Goal: Task Accomplishment & Management: Manage account settings

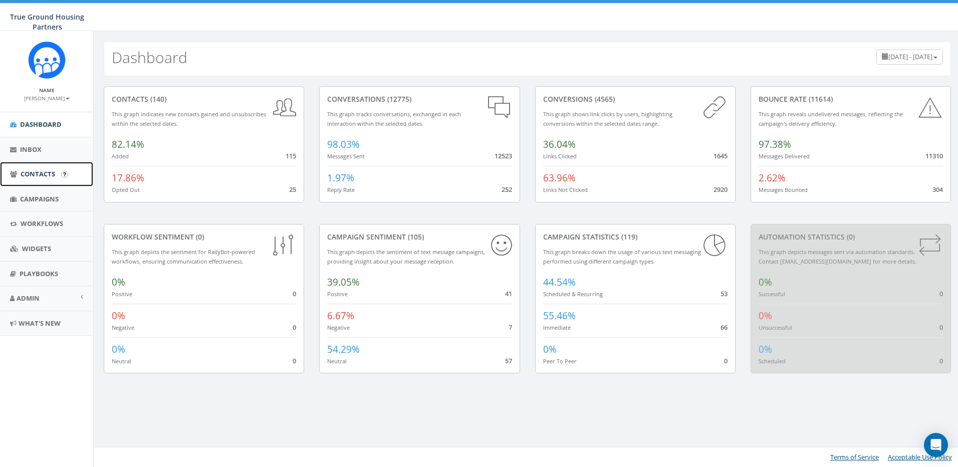
click at [34, 174] on span "Contacts" at bounding box center [38, 173] width 35 height 9
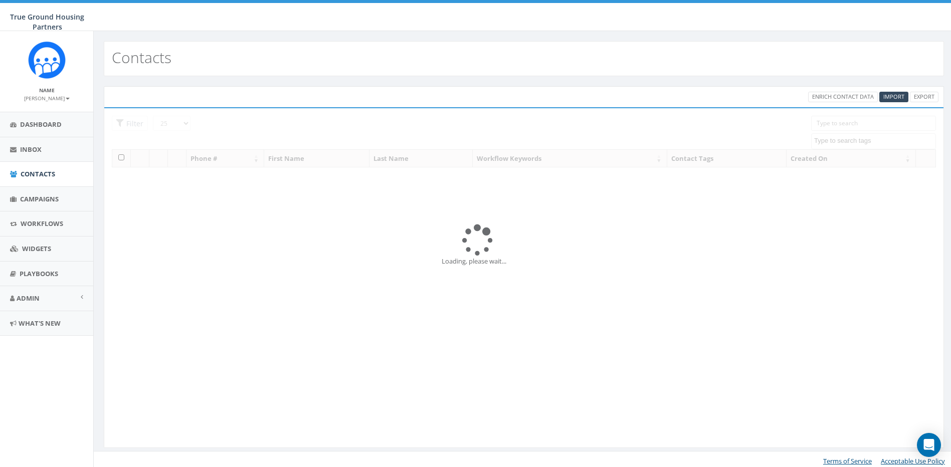
select select
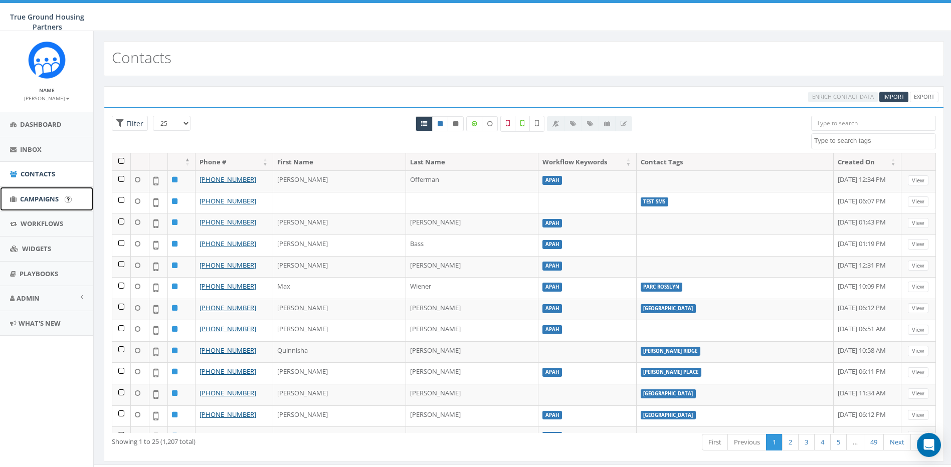
click at [42, 200] on span "Campaigns" at bounding box center [39, 198] width 39 height 9
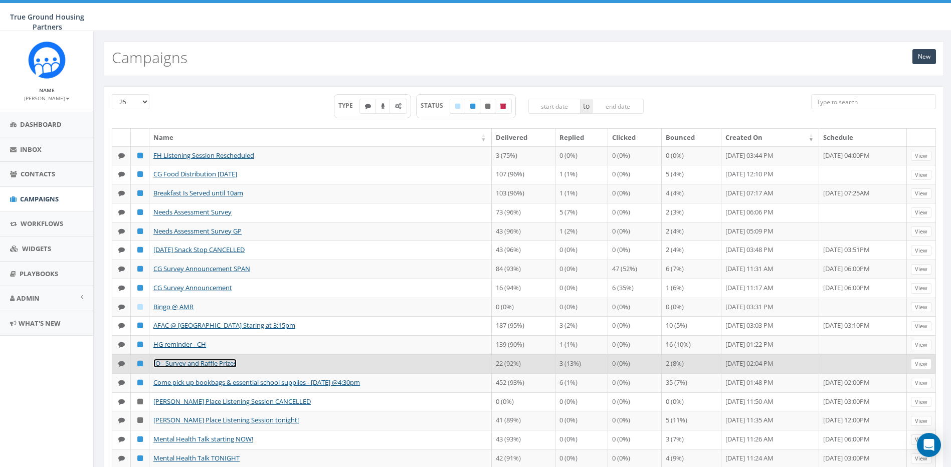
click at [209, 364] on link "IO - Survey and Raffle Prizes" at bounding box center [194, 363] width 83 height 9
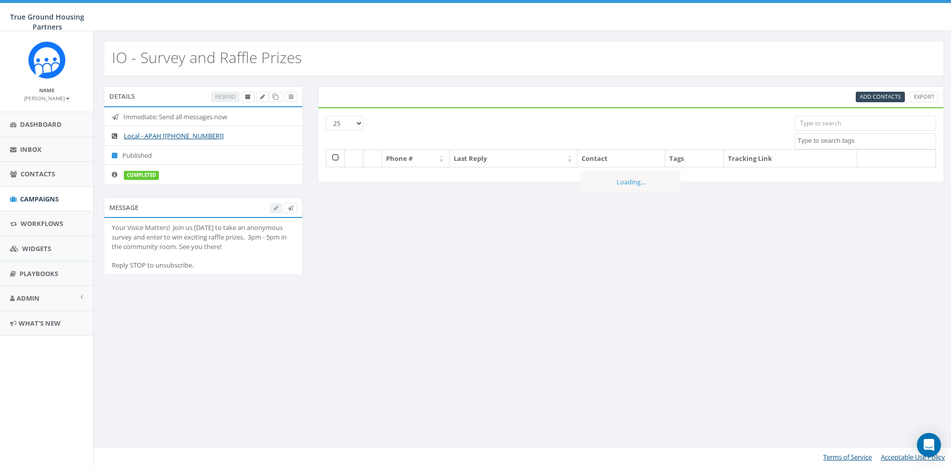
select select
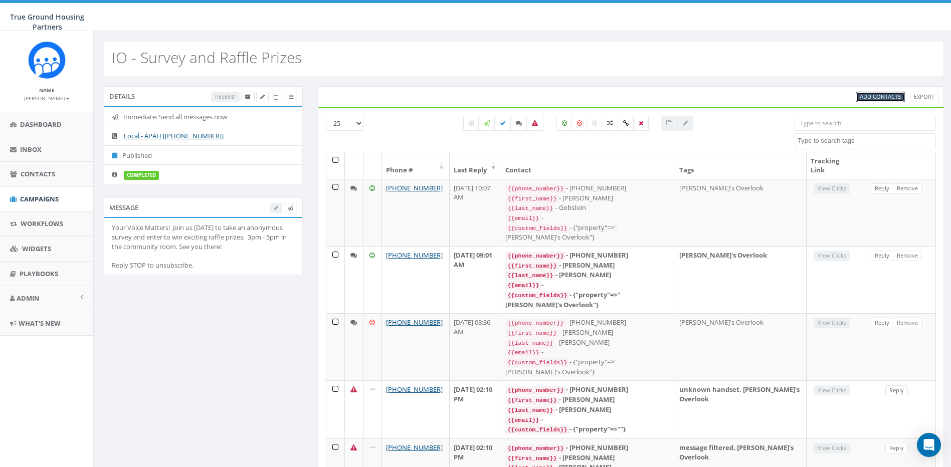
click at [869, 95] on span "Add Contacts" at bounding box center [879, 97] width 41 height 8
select select
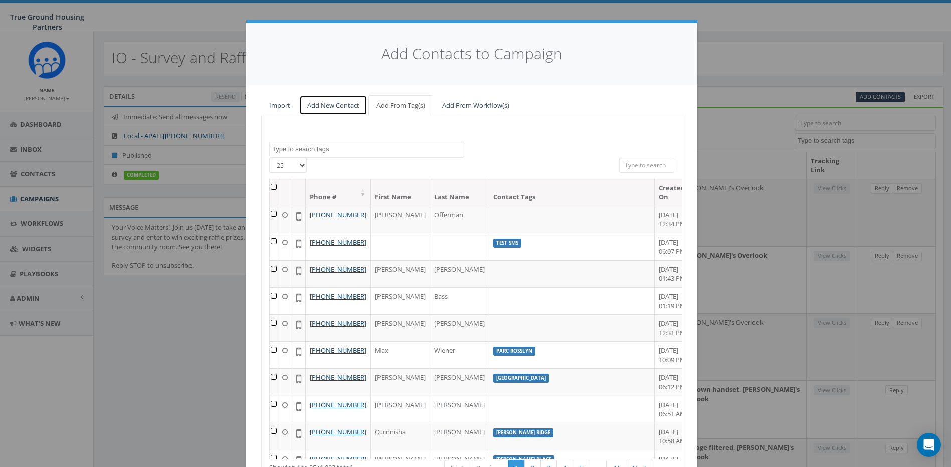
click at [339, 105] on link "Add New Contact" at bounding box center [333, 105] width 68 height 21
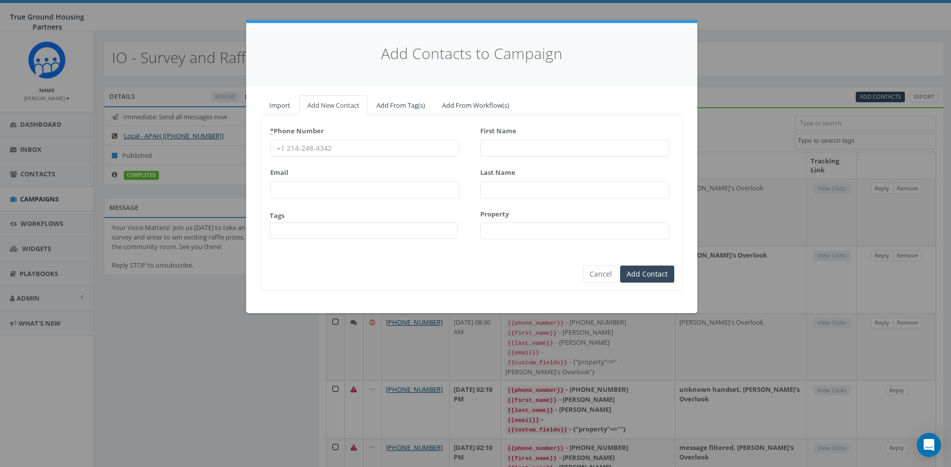
click at [342, 149] on input "* Phone Number" at bounding box center [364, 148] width 189 height 17
type input "17038552199"
type input "pattimalhoyt@gmail.com"
type input "Ilda's Overlook"
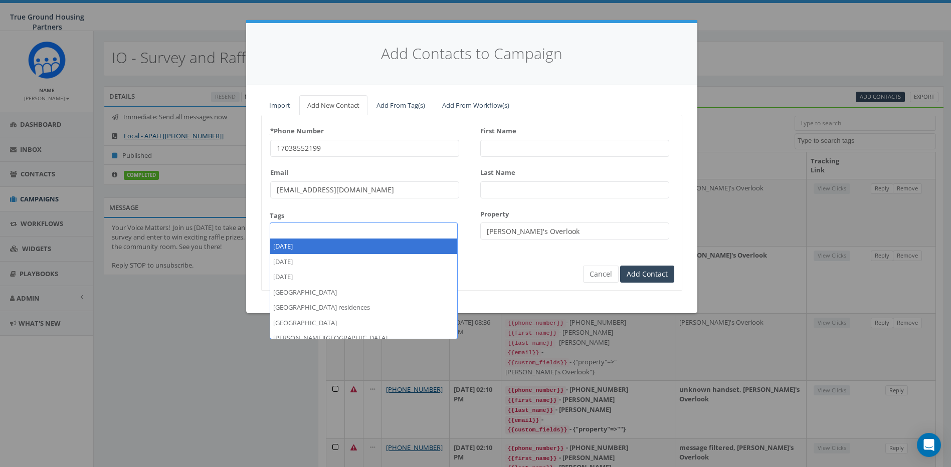
type input "Patricia"
type input "Malhoyt"
click at [314, 230] on span at bounding box center [364, 230] width 188 height 16
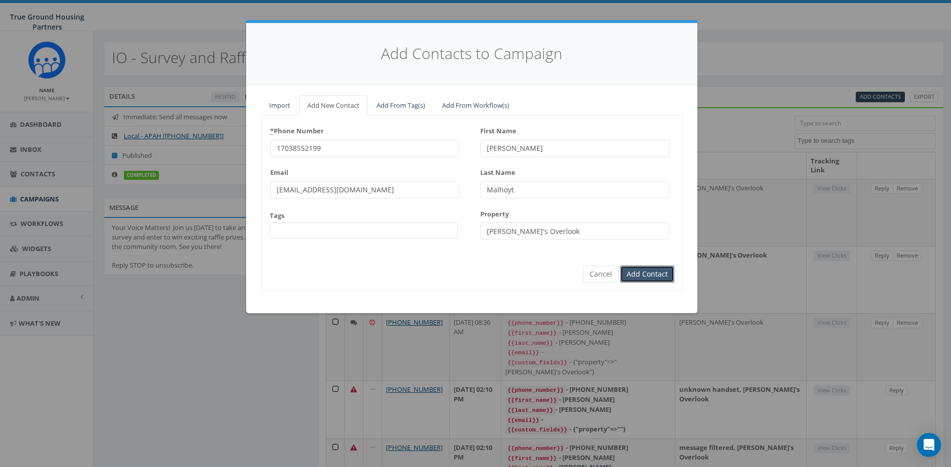
click at [651, 270] on input "Add Contact" at bounding box center [647, 274] width 54 height 17
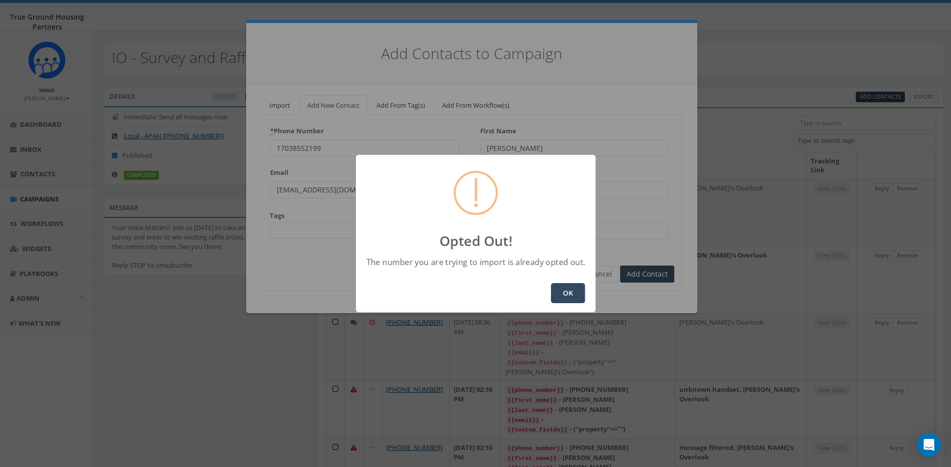
click at [568, 293] on button "OK" at bounding box center [568, 293] width 34 height 20
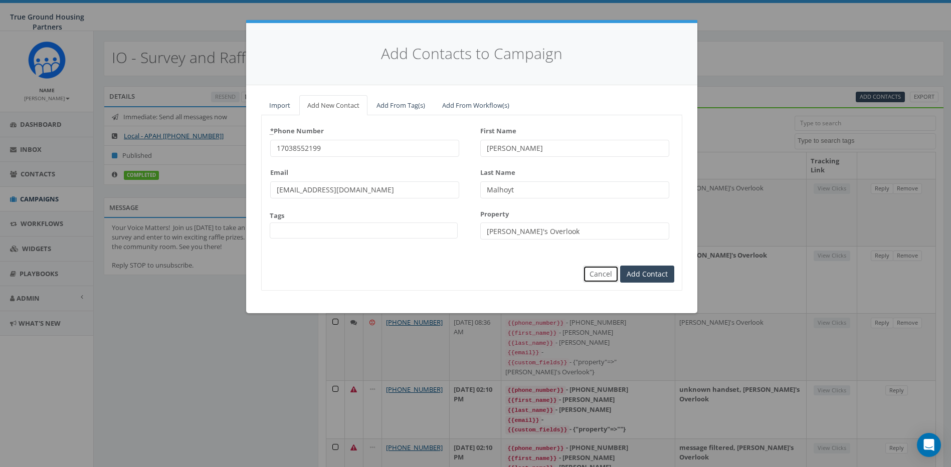
click at [597, 274] on button "Cancel" at bounding box center [601, 274] width 36 height 17
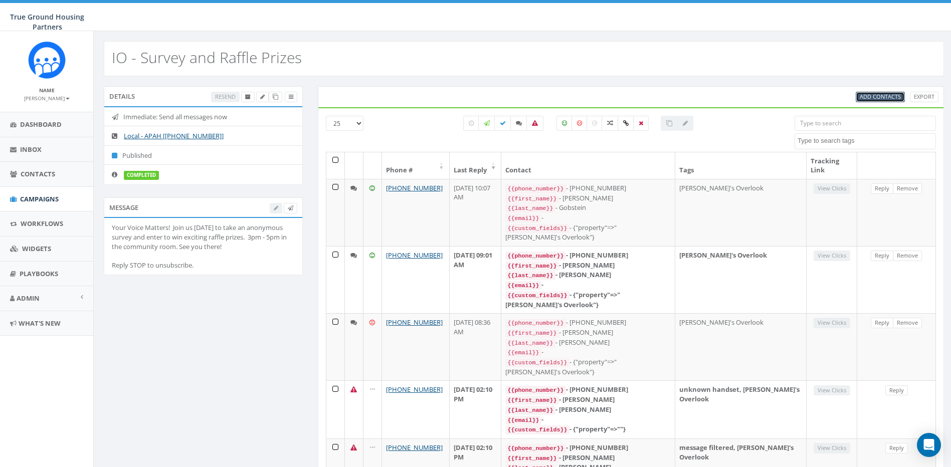
click at [885, 93] on span "Add Contacts" at bounding box center [879, 97] width 41 height 8
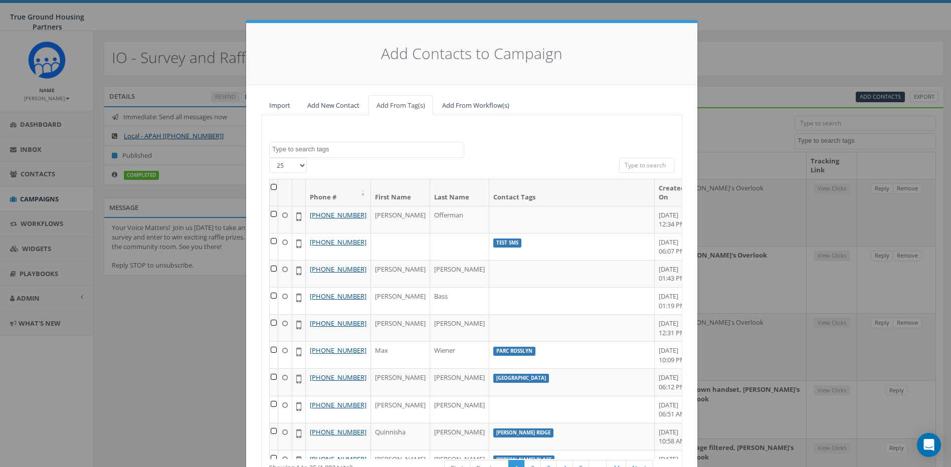
click at [386, 153] on textarea "Search" at bounding box center [367, 149] width 191 height 9
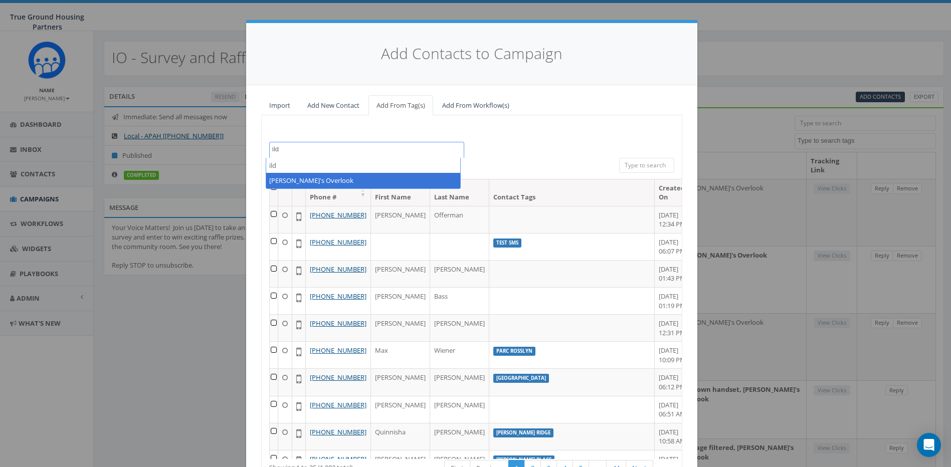
type textarea "ild"
select select "Ilda's Overlook"
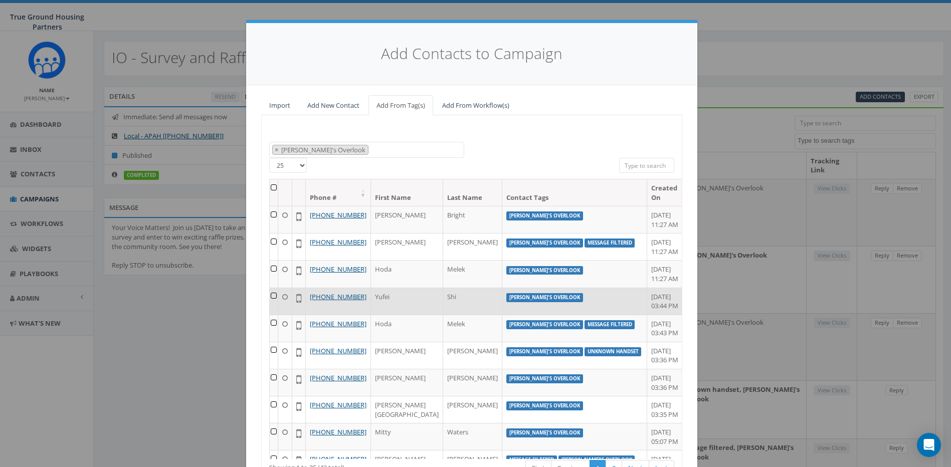
click at [273, 296] on td at bounding box center [274, 301] width 9 height 27
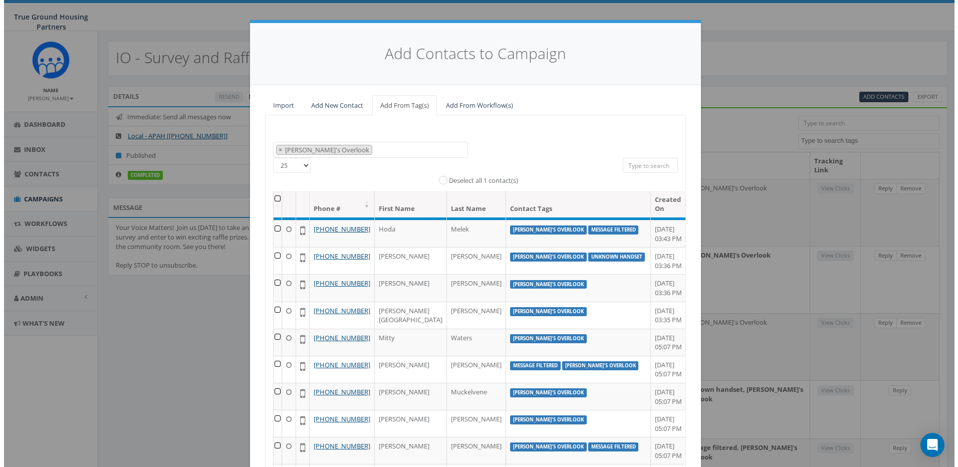
scroll to position [0, 0]
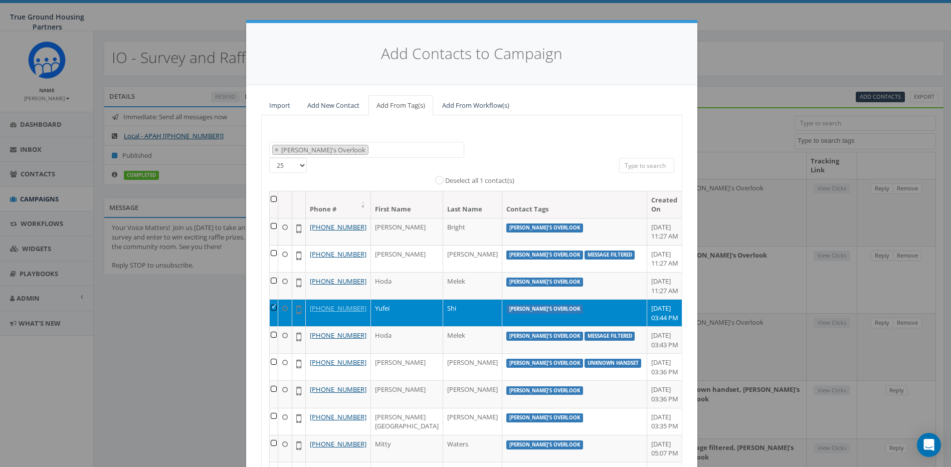
click at [274, 305] on td at bounding box center [274, 312] width 9 height 27
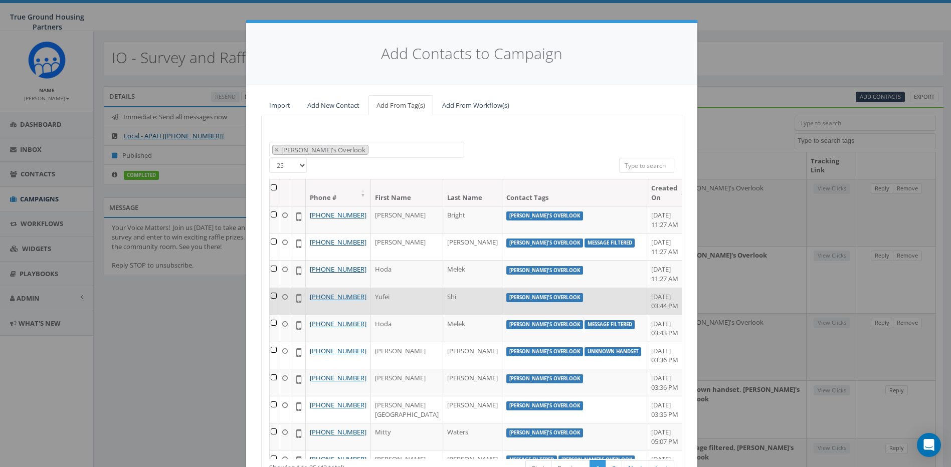
click at [301, 299] on icon at bounding box center [298, 298] width 5 height 12
click at [288, 296] on icon at bounding box center [285, 297] width 6 height 7
click at [274, 294] on td at bounding box center [274, 301] width 9 height 27
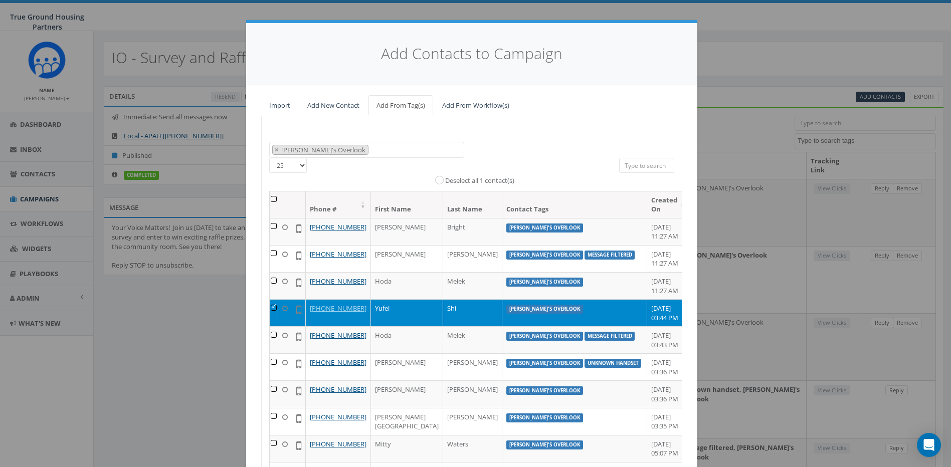
click at [521, 310] on label "[PERSON_NAME]'s Overlook" at bounding box center [544, 309] width 77 height 9
drag, startPoint x: 521, startPoint y: 310, endPoint x: 473, endPoint y: 315, distance: 47.9
click at [473, 315] on td "Shi" at bounding box center [472, 312] width 59 height 27
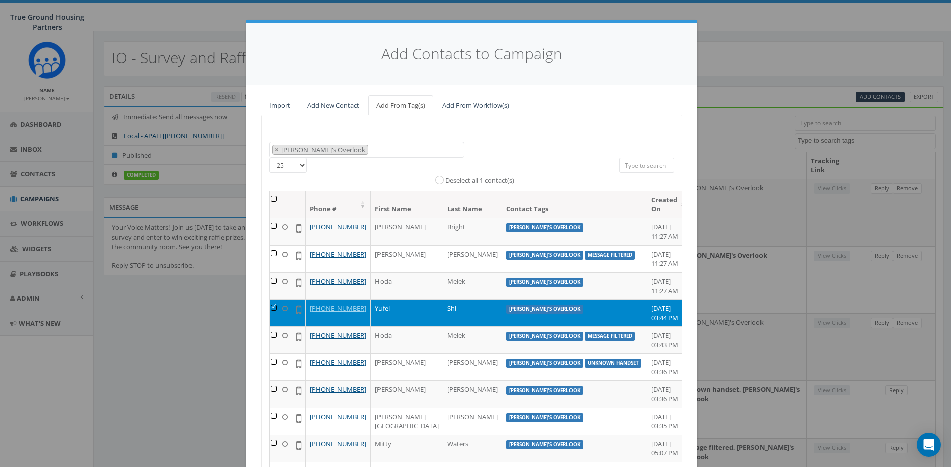
click at [368, 321] on td "+1 267-724-8113" at bounding box center [338, 312] width 65 height 27
drag, startPoint x: 368, startPoint y: 321, endPoint x: 314, endPoint y: 313, distance: 55.2
click at [306, 313] on td at bounding box center [299, 312] width 14 height 27
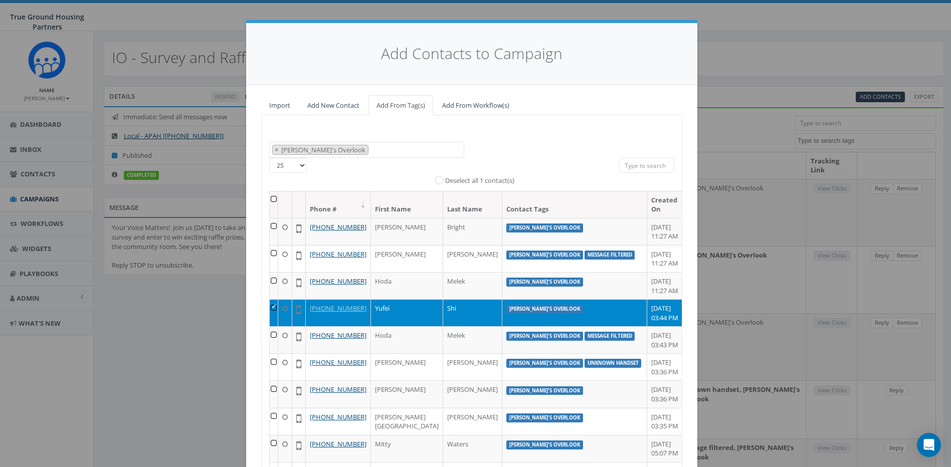
drag, startPoint x: 291, startPoint y: 310, endPoint x: 273, endPoint y: 306, distance: 18.9
click at [273, 306] on td at bounding box center [274, 312] width 9 height 27
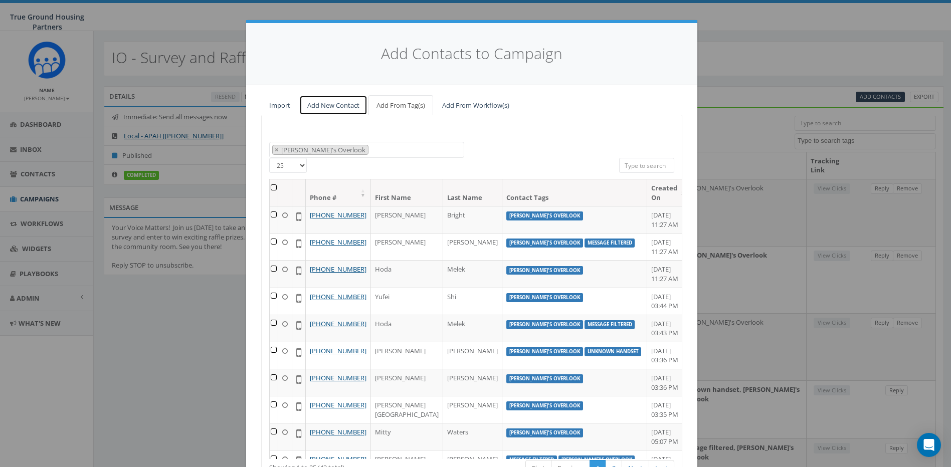
click at [318, 107] on link "Add New Contact" at bounding box center [333, 105] width 68 height 21
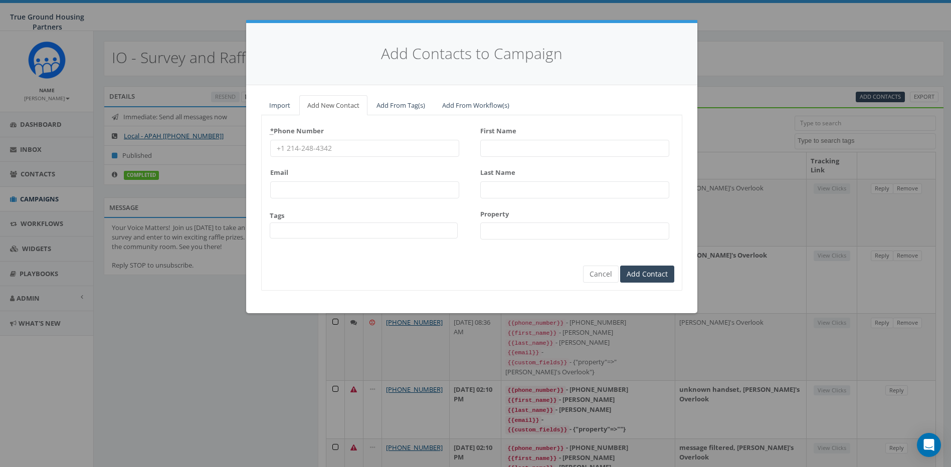
click at [353, 151] on input "* Phone Number" at bounding box center [364, 148] width 189 height 17
type input "17039736559"
click at [525, 145] on input "First Name" at bounding box center [574, 148] width 189 height 17
type input "[PERSON_NAME]"
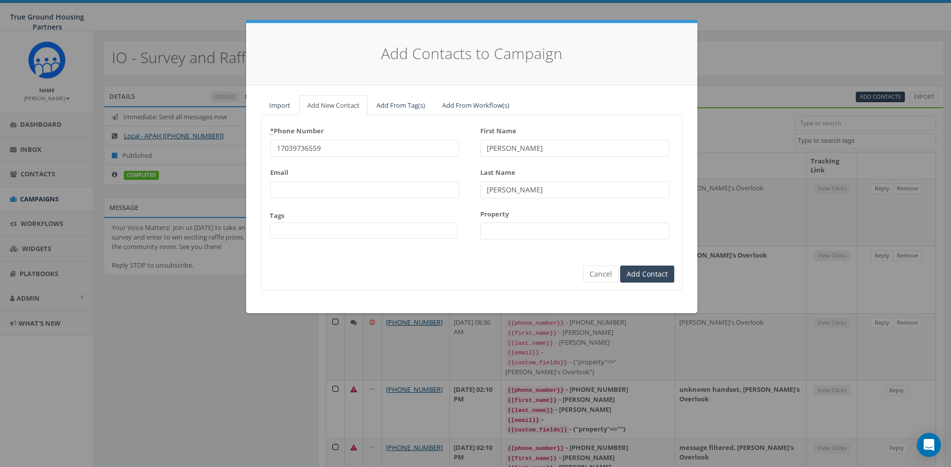
click at [491, 193] on input "[PERSON_NAME]" at bounding box center [574, 189] width 189 height 17
click at [491, 229] on input "Property" at bounding box center [574, 230] width 189 height 17
type input "Ilda's Overlook"
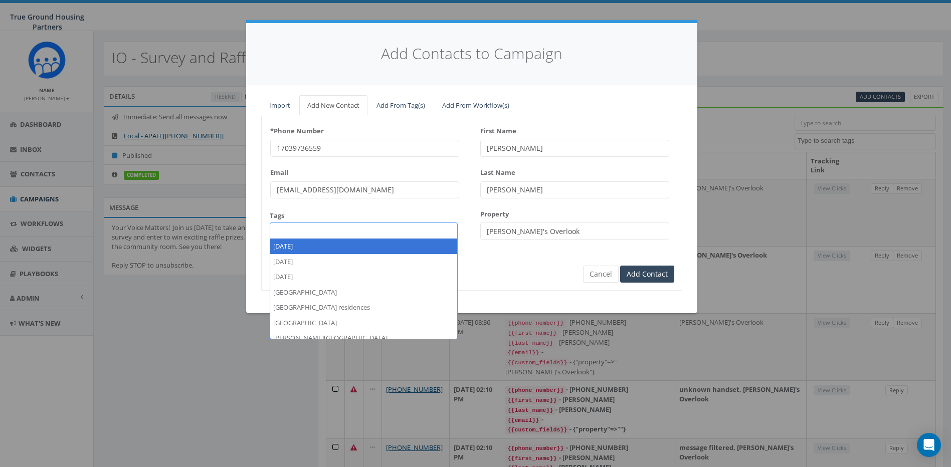
click at [374, 194] on input "pattimalhoyt@gmail.com" at bounding box center [364, 189] width 189 height 17
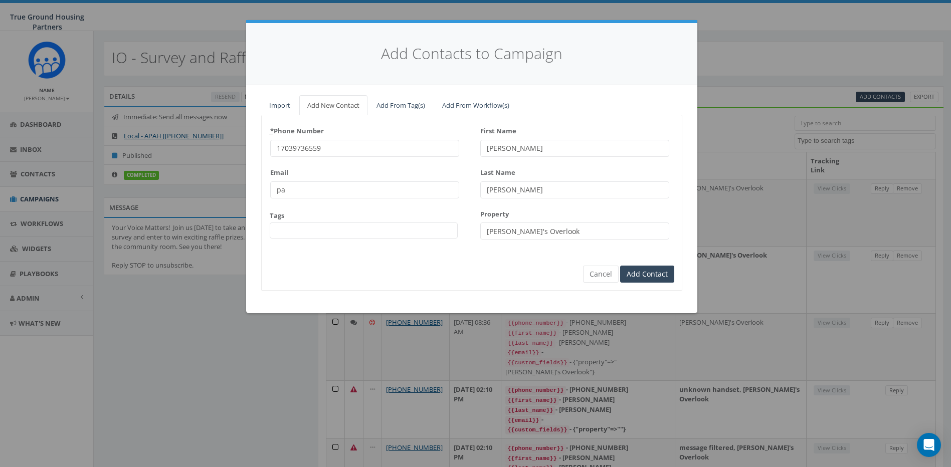
type input "p"
type input "83bethybaby@gmail.com"
click at [649, 275] on input "Add Contact" at bounding box center [647, 274] width 54 height 17
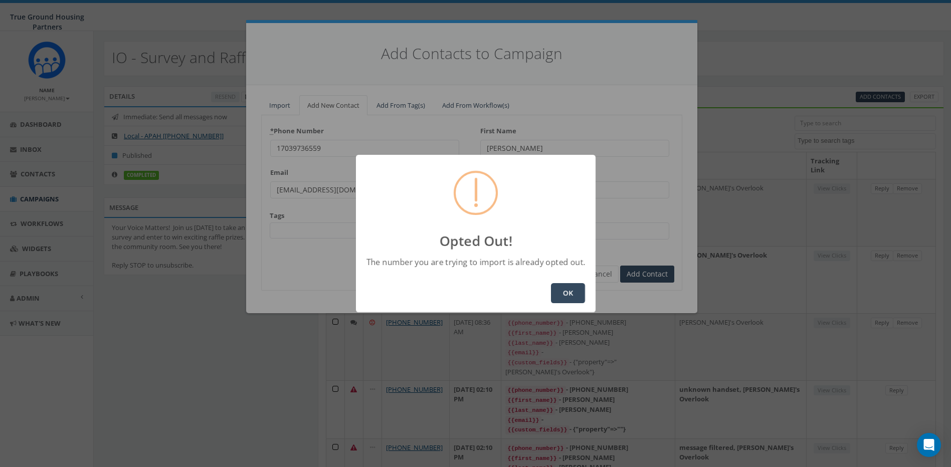
click at [571, 295] on button "OK" at bounding box center [568, 293] width 34 height 20
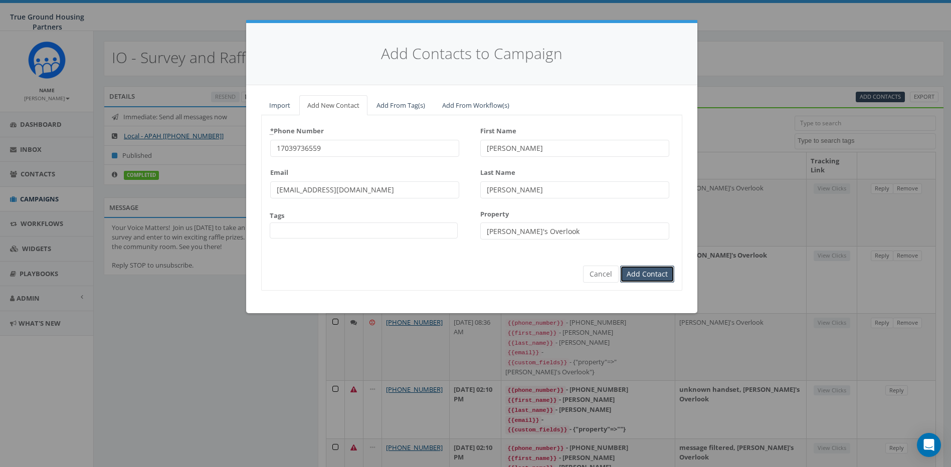
click at [648, 275] on input "Add Contact" at bounding box center [647, 274] width 54 height 17
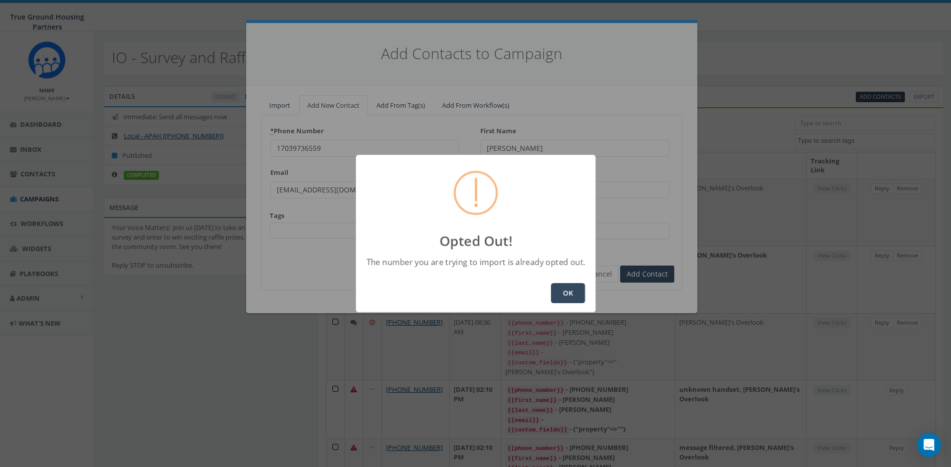
click at [560, 292] on button "OK" at bounding box center [568, 293] width 34 height 20
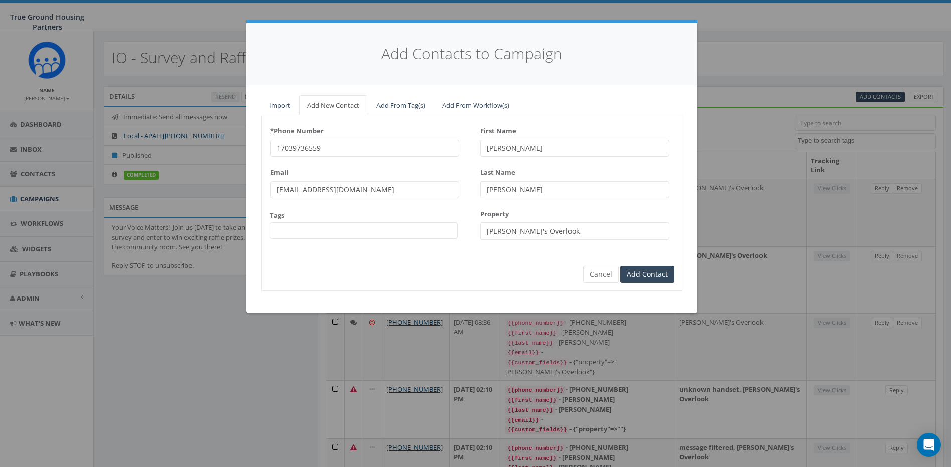
click at [747, 52] on div "Add Contacts to Campaign Import Add New Contact Add From Tag(s) Add From Workfl…" at bounding box center [475, 233] width 951 height 467
click at [605, 273] on button "Cancel" at bounding box center [601, 274] width 36 height 17
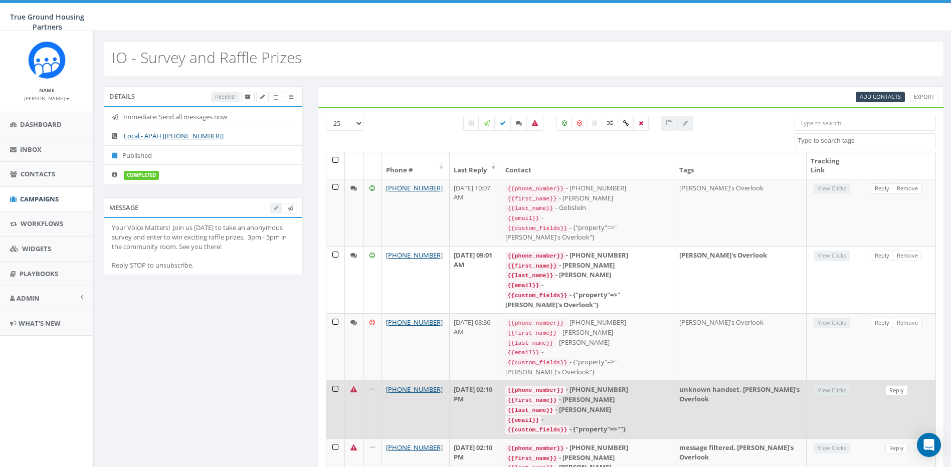
click at [336, 380] on td at bounding box center [335, 409] width 19 height 58
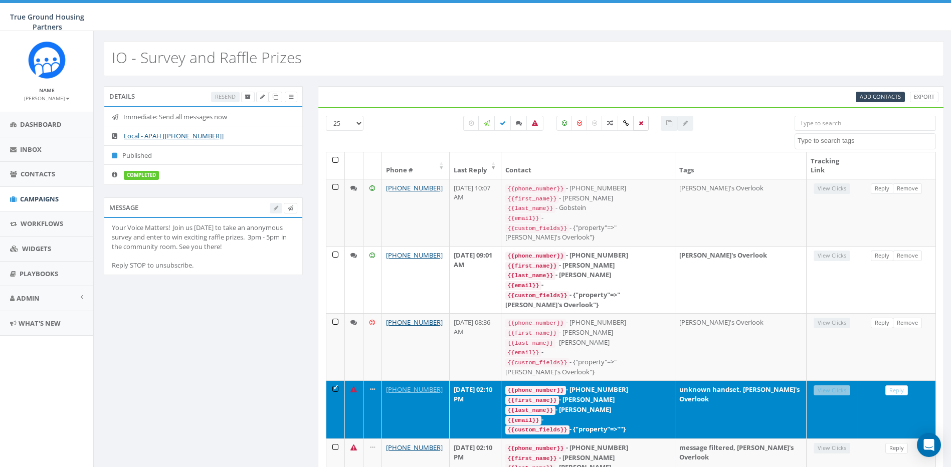
click at [640, 122] on icon at bounding box center [640, 123] width 5 height 6
checkbox input "true"
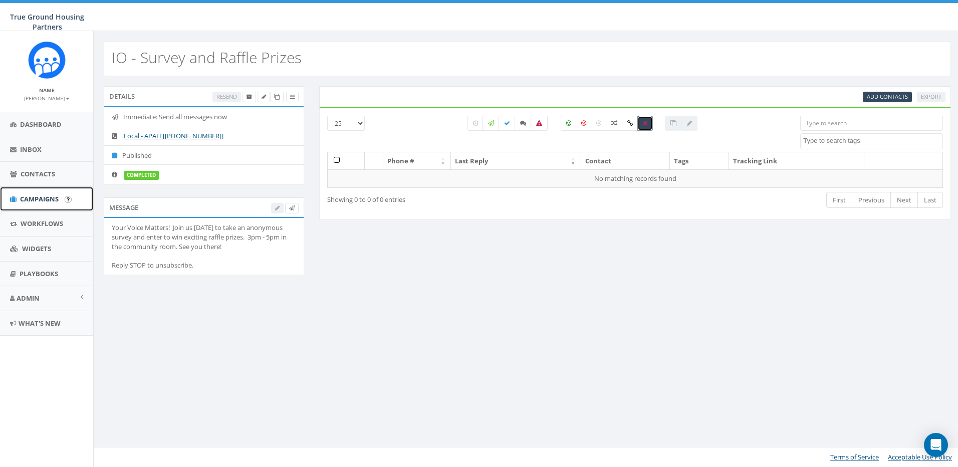
click at [42, 197] on span "Campaigns" at bounding box center [39, 198] width 39 height 9
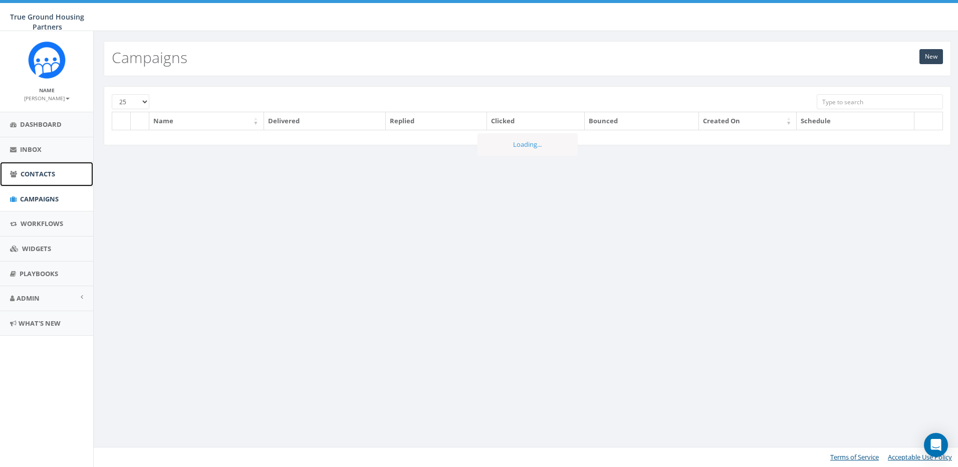
click at [35, 174] on span "Contacts" at bounding box center [38, 173] width 35 height 9
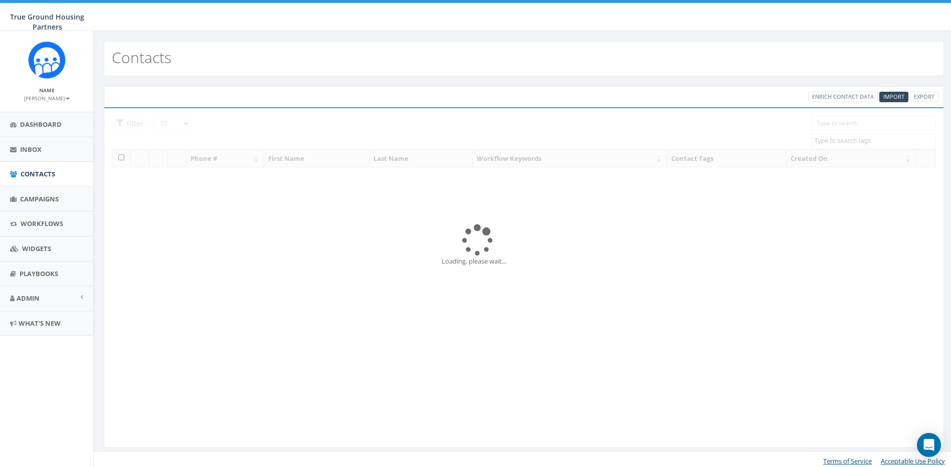
select select
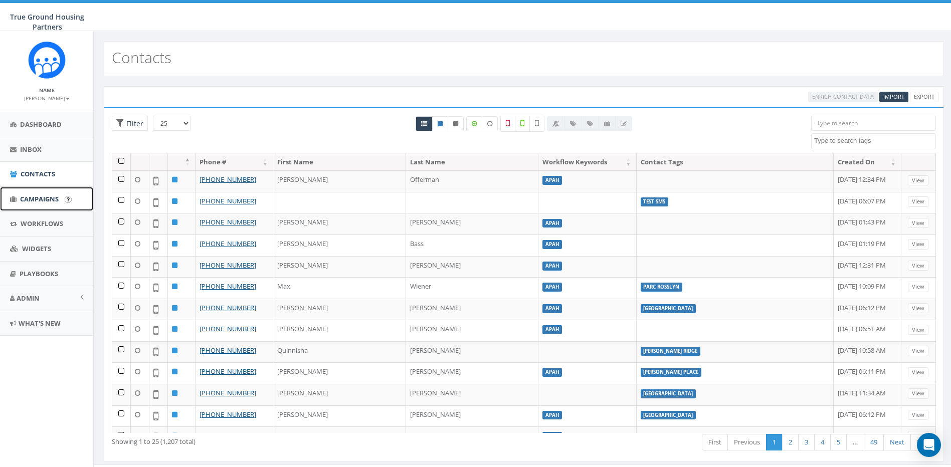
click at [35, 199] on span "Campaigns" at bounding box center [39, 198] width 39 height 9
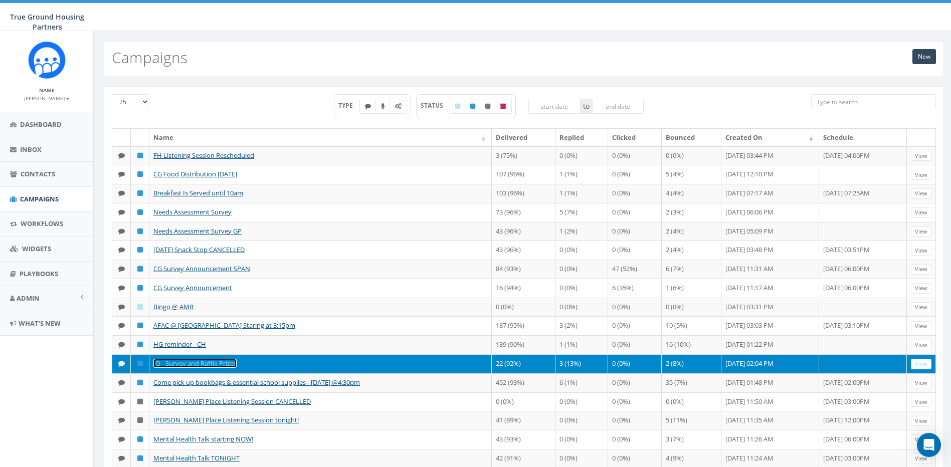
click at [229, 363] on link "IO - Survey and Raffle Prizes" at bounding box center [194, 363] width 83 height 9
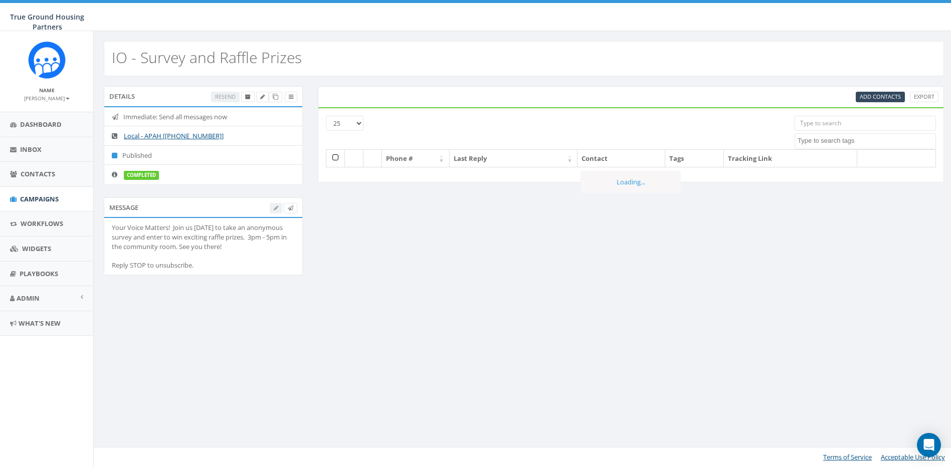
select select
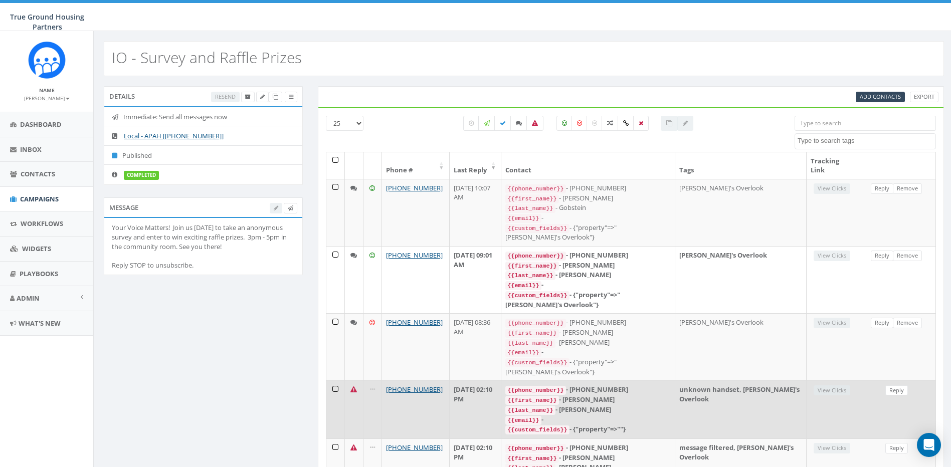
click at [334, 382] on td at bounding box center [335, 409] width 19 height 58
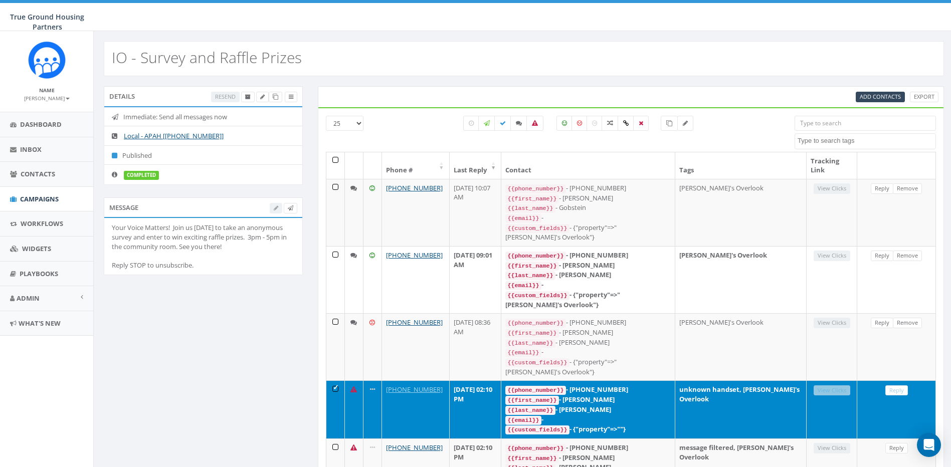
click at [339, 380] on td at bounding box center [335, 409] width 19 height 58
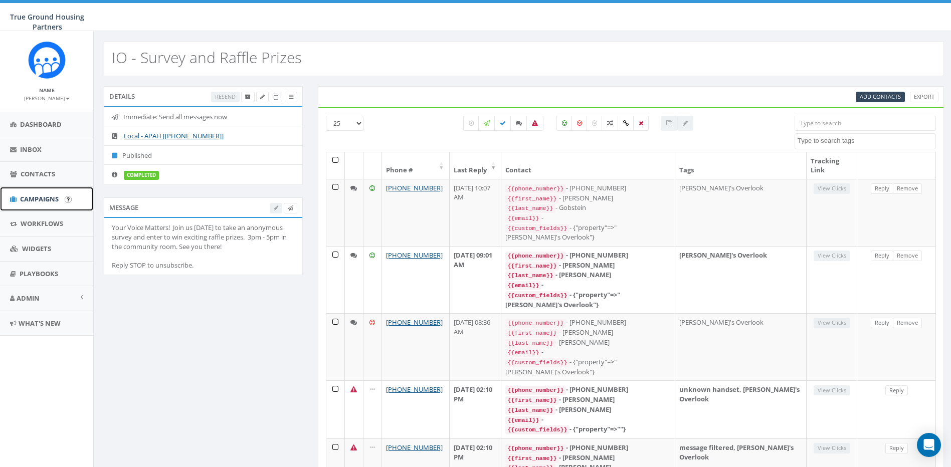
click at [41, 202] on span "Campaigns" at bounding box center [39, 198] width 39 height 9
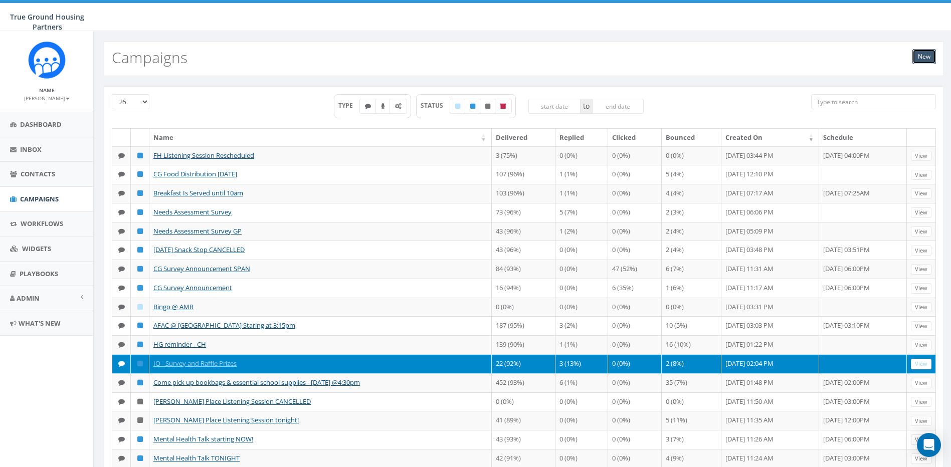
click at [927, 52] on link "New" at bounding box center [924, 56] width 24 height 15
click at [275, 362] on td "IO - Survey and Raffle Prizes" at bounding box center [320, 363] width 342 height 19
click at [850, 361] on td at bounding box center [863, 363] width 88 height 19
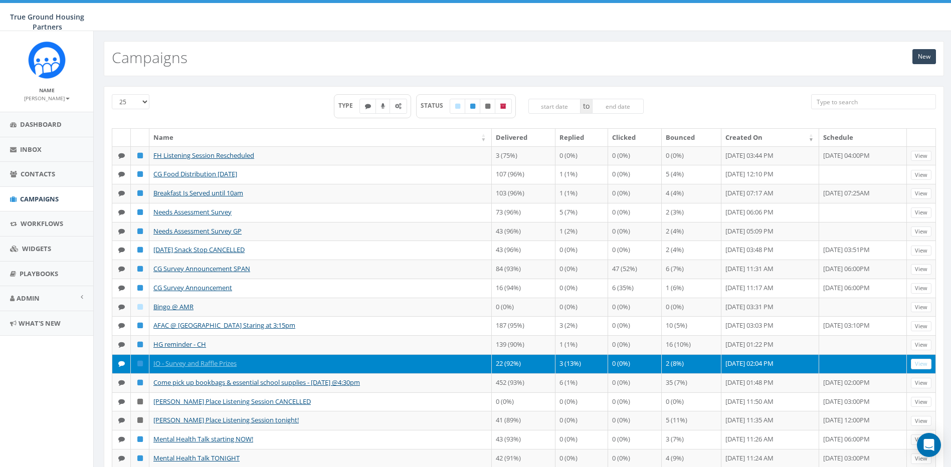
click at [693, 364] on td "2 (8%)" at bounding box center [691, 363] width 60 height 19
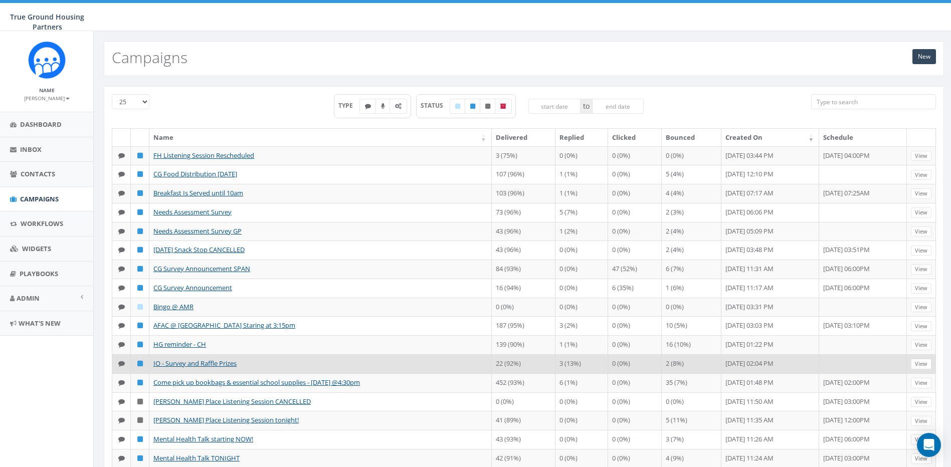
click at [693, 364] on td "2 (8%)" at bounding box center [691, 363] width 60 height 19
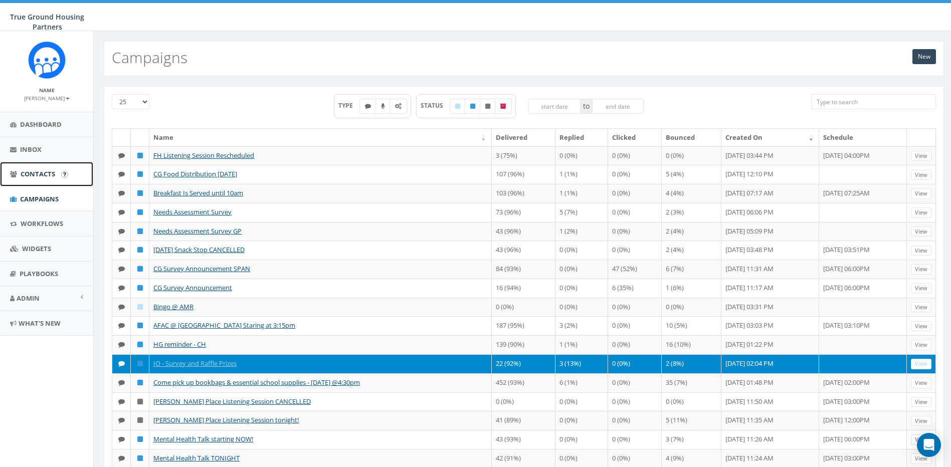
click at [38, 172] on span "Contacts" at bounding box center [38, 173] width 35 height 9
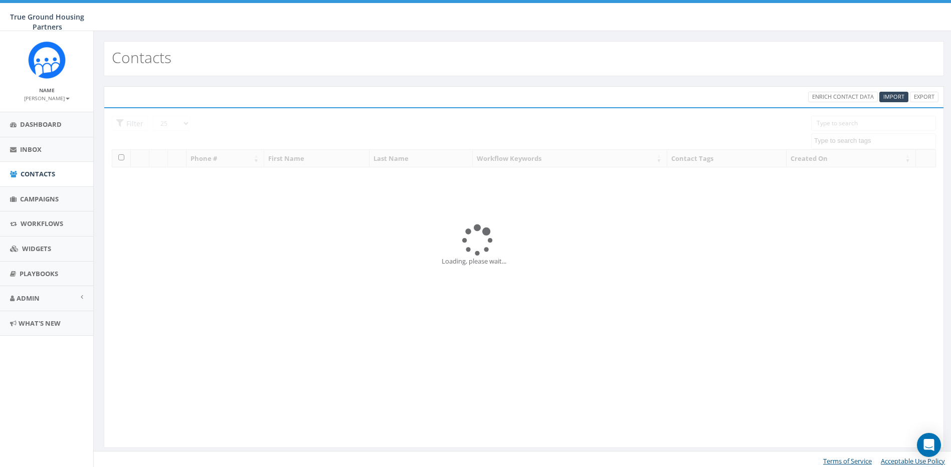
select select
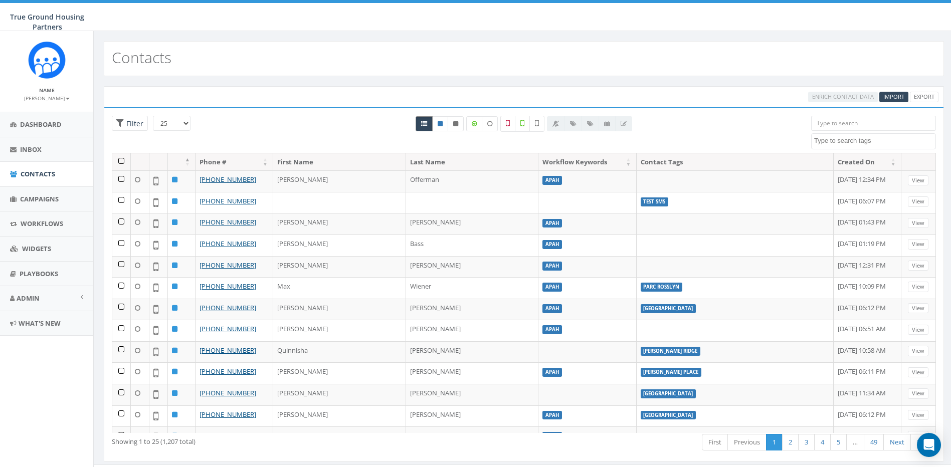
click at [424, 119] on link at bounding box center [423, 123] width 17 height 15
radio input "true"
click at [424, 119] on link at bounding box center [423, 123] width 17 height 15
click at [27, 298] on span "Admin" at bounding box center [28, 298] width 23 height 9
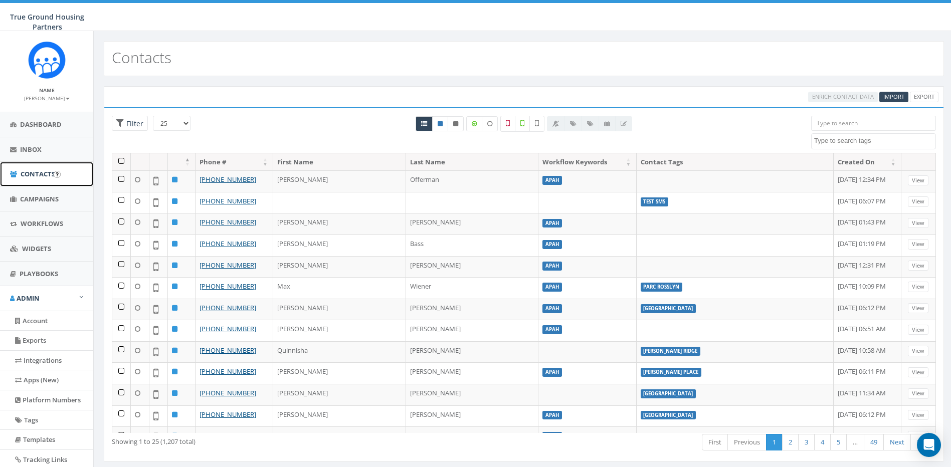
click at [30, 173] on span "Contacts" at bounding box center [38, 173] width 35 height 9
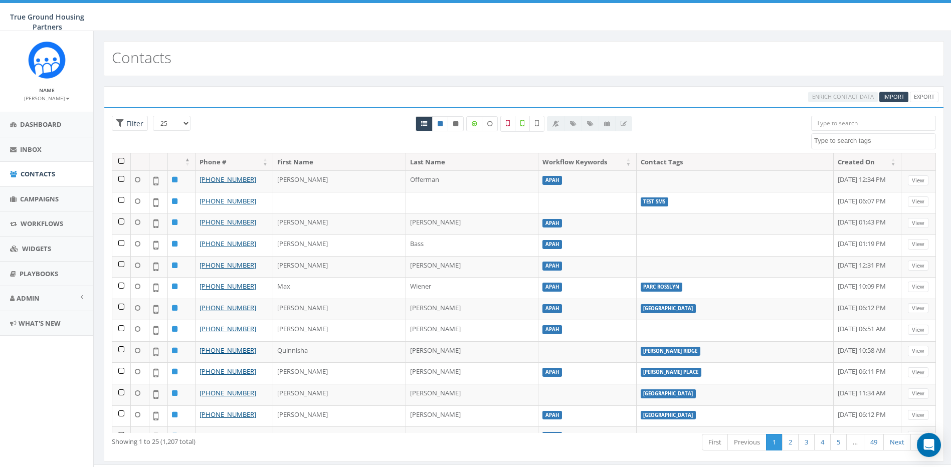
select select
click at [34, 196] on span "Campaigns" at bounding box center [39, 198] width 39 height 9
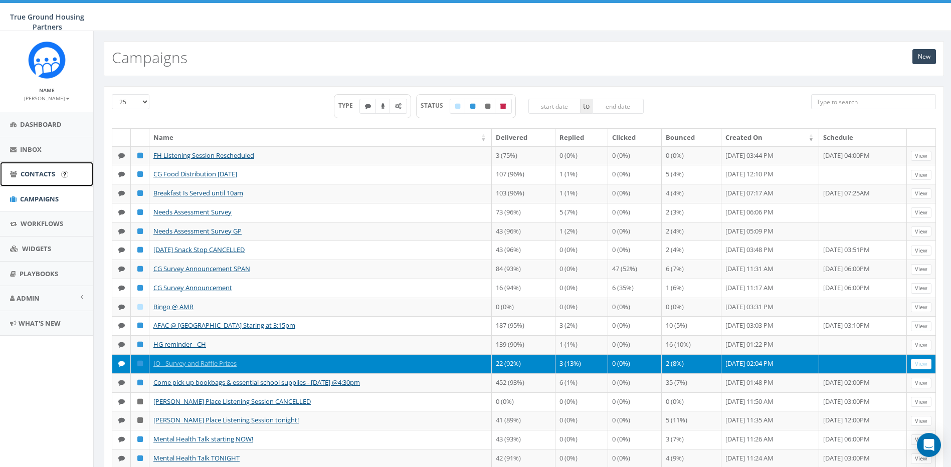
click at [38, 169] on span "Contacts" at bounding box center [38, 173] width 35 height 9
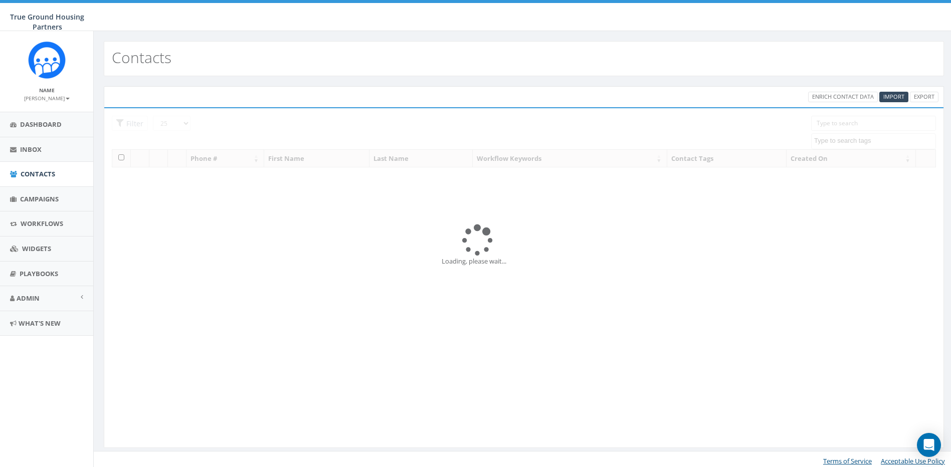
select select
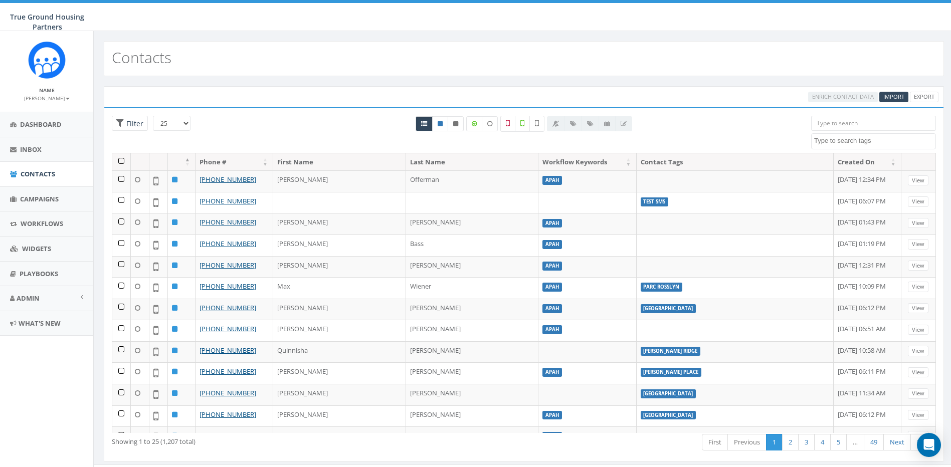
click at [850, 142] on textarea "Search" at bounding box center [874, 140] width 121 height 9
type textarea "ilda"
select select "Ilda's Overlook"
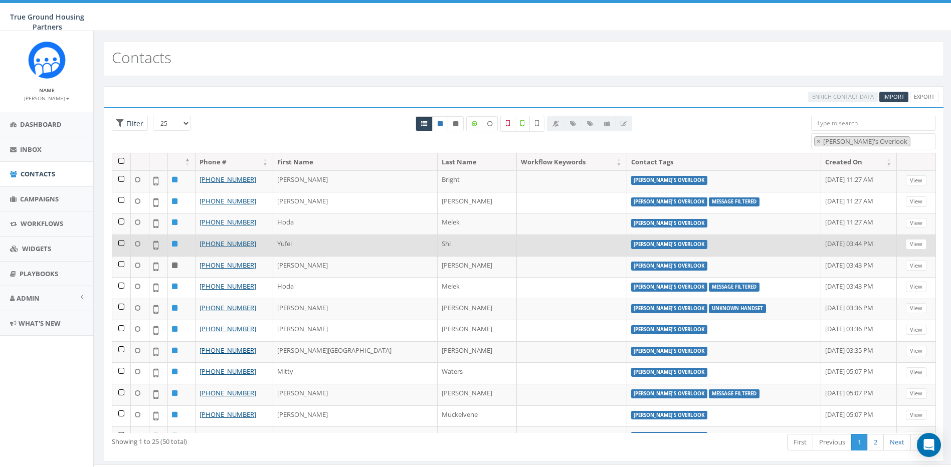
click at [120, 242] on td at bounding box center [121, 246] width 19 height 22
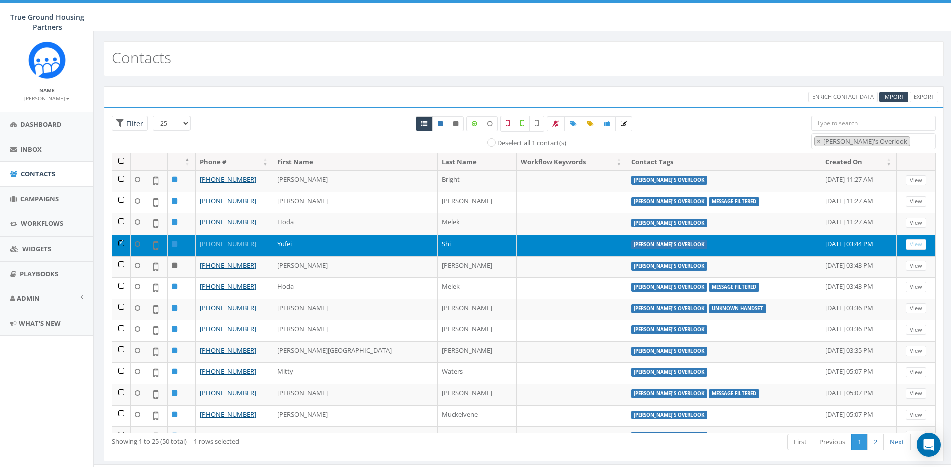
click at [120, 243] on td at bounding box center [121, 246] width 19 height 22
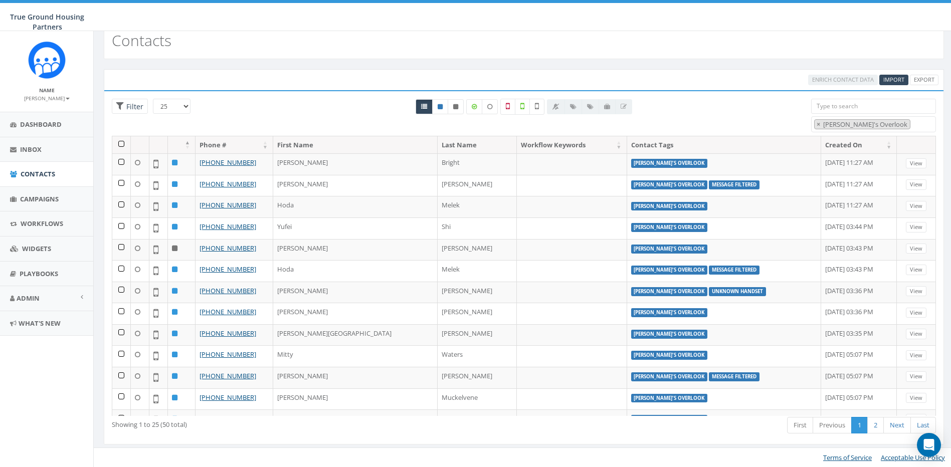
scroll to position [0, 0]
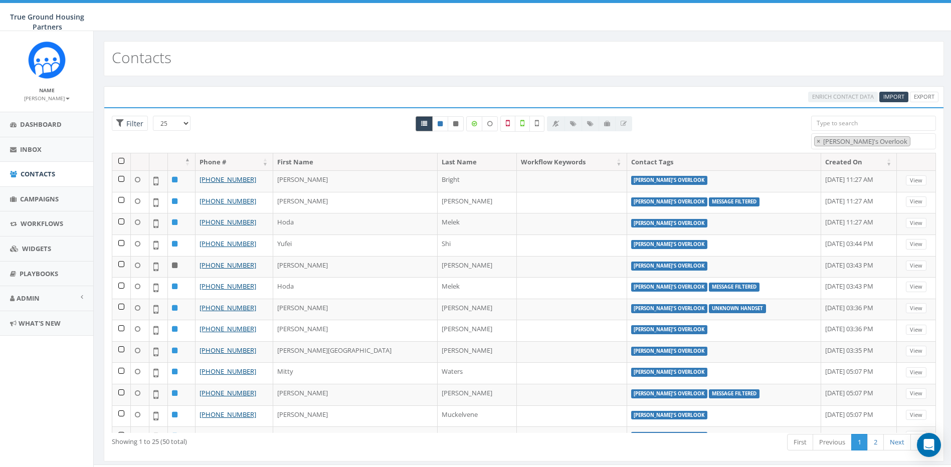
click at [422, 122] on icon at bounding box center [424, 124] width 6 height 6
radio input "true"
click at [457, 121] on icon at bounding box center [455, 124] width 5 height 6
radio input "true"
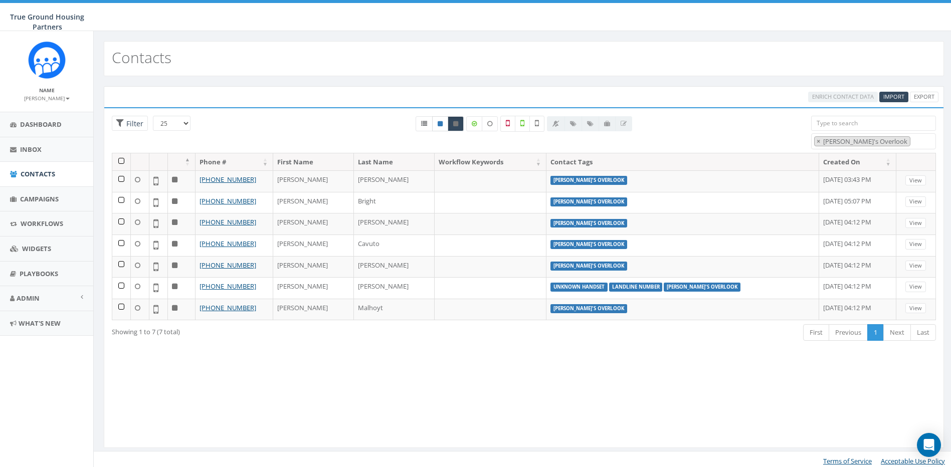
click at [441, 125] on icon at bounding box center [439, 124] width 5 height 6
radio input "true"
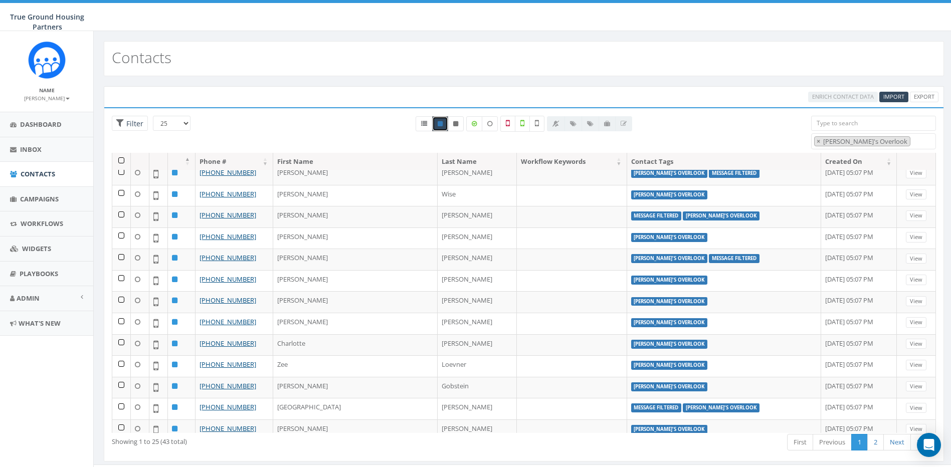
scroll to position [274, 0]
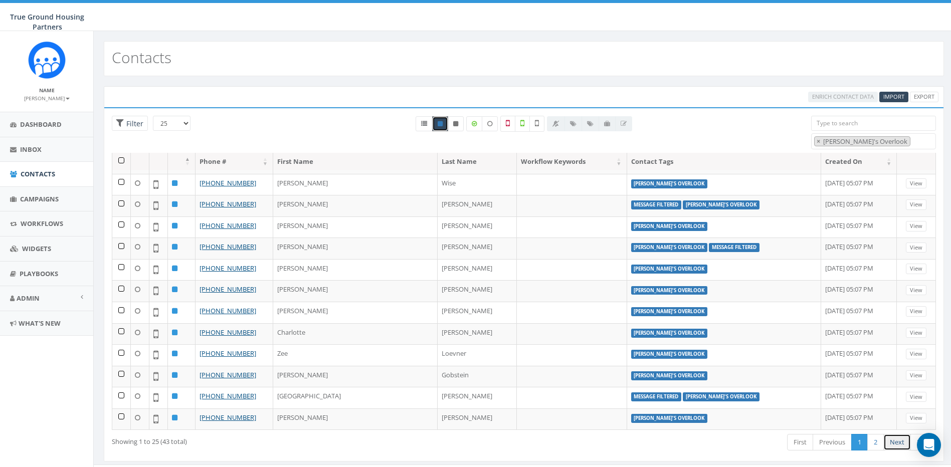
click at [894, 442] on link "Next" at bounding box center [897, 442] width 28 height 17
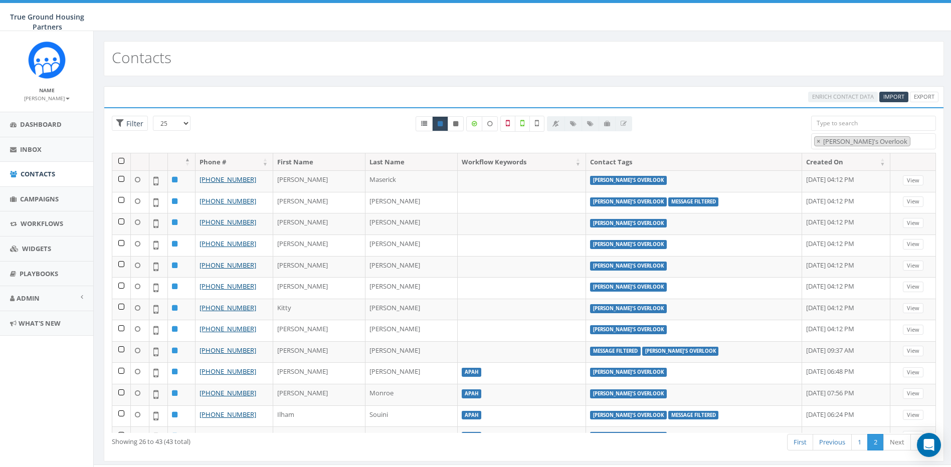
scroll to position [125, 0]
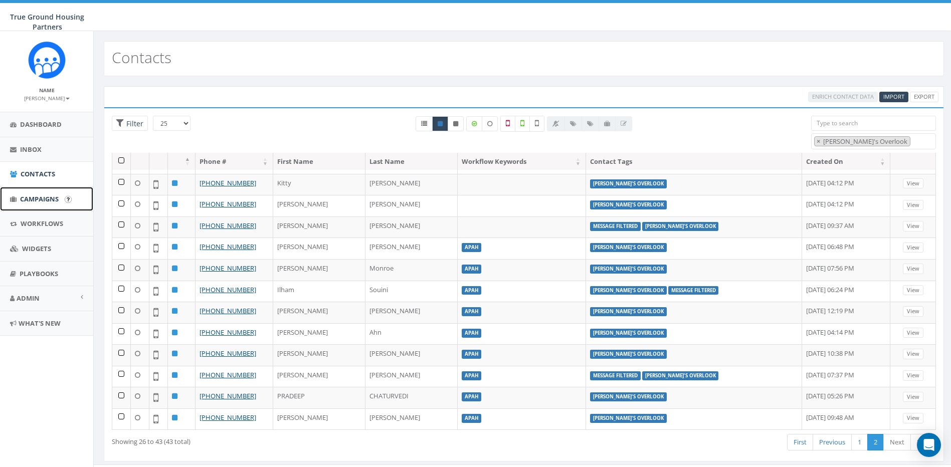
click at [29, 197] on span "Campaigns" at bounding box center [39, 198] width 39 height 9
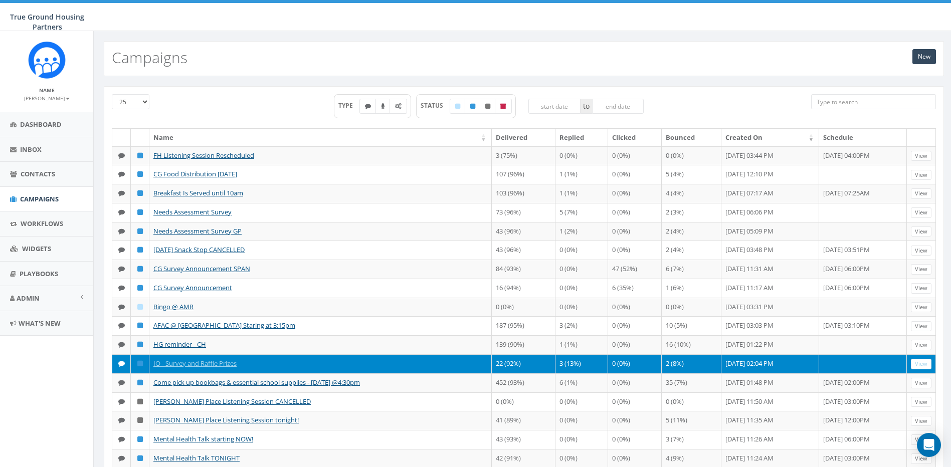
click at [437, 361] on td "IO - Survey and Raffle Prizes" at bounding box center [320, 363] width 342 height 19
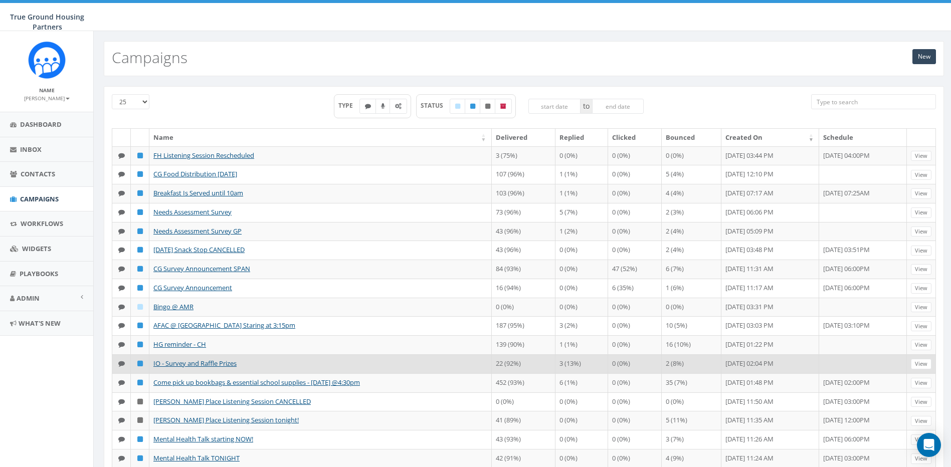
click at [437, 361] on td "IO - Survey and Raffle Prizes" at bounding box center [320, 363] width 342 height 19
click at [197, 362] on link "IO - Survey and Raffle Prizes" at bounding box center [194, 363] width 83 height 9
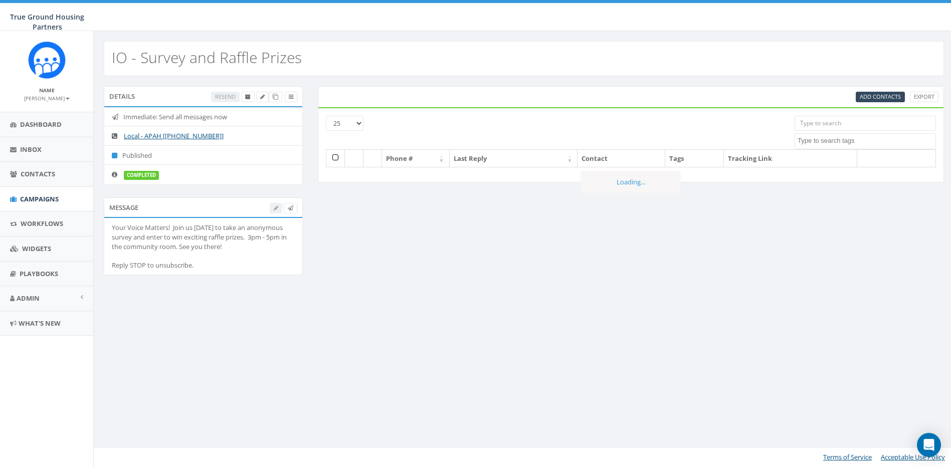
select select
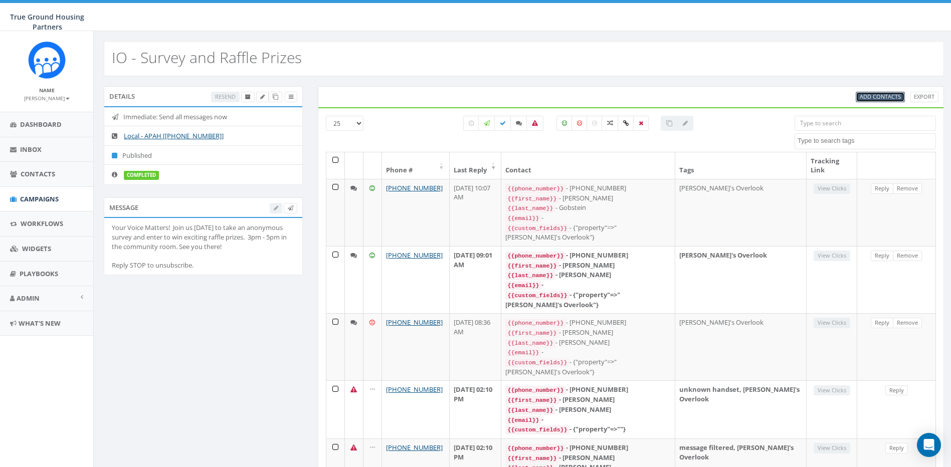
click at [879, 94] on span "Add Contacts" at bounding box center [879, 97] width 41 height 8
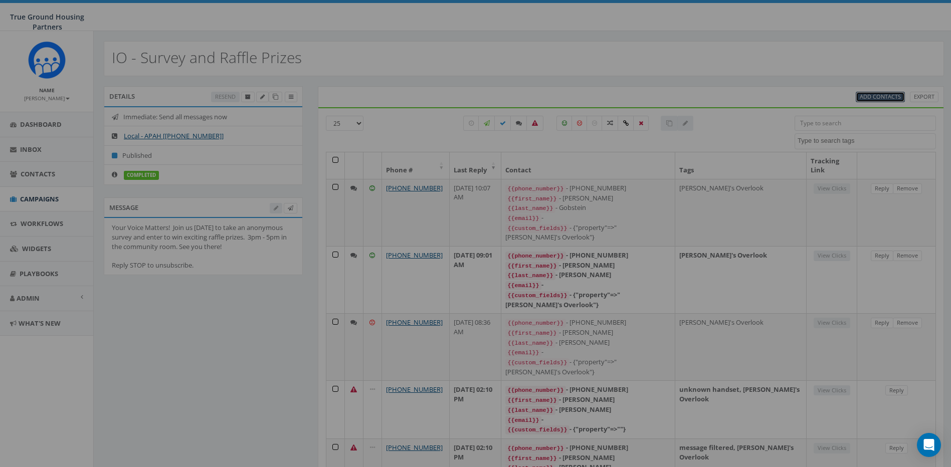
select select
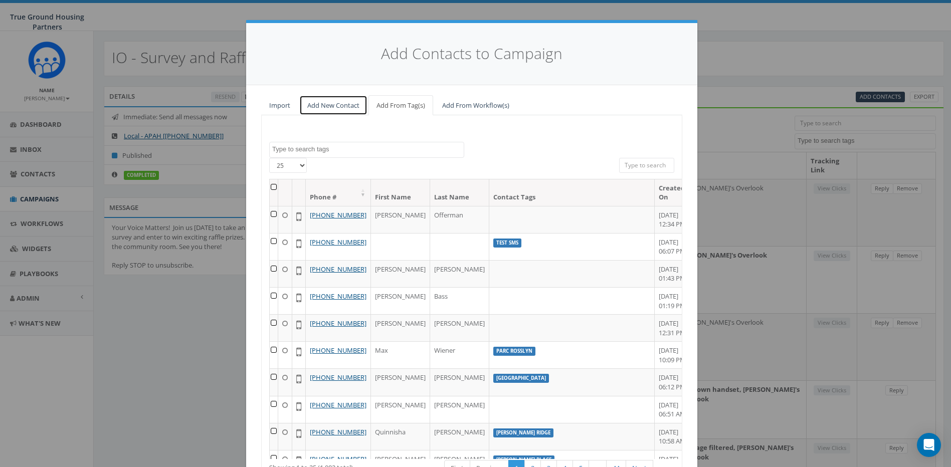
click at [340, 106] on link "Add New Contact" at bounding box center [333, 105] width 68 height 21
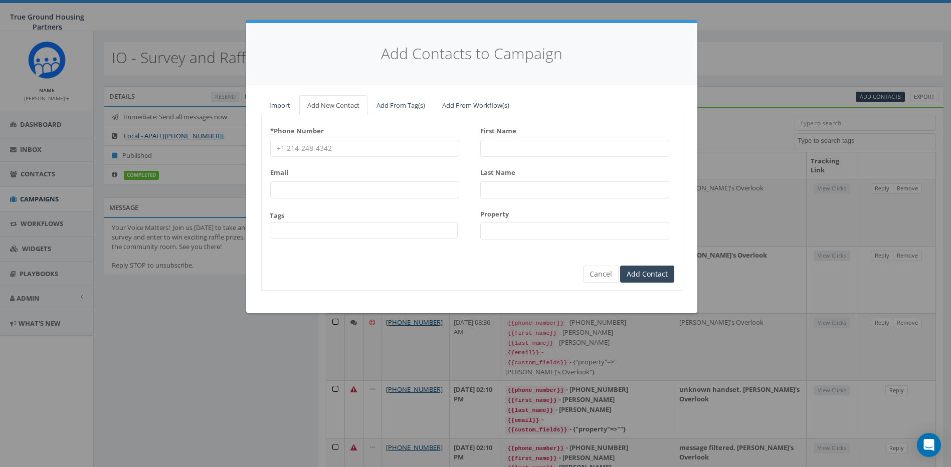
click at [345, 149] on input "* Phone Number" at bounding box center [364, 148] width 189 height 17
click at [515, 152] on input "First Name" at bounding box center [574, 148] width 189 height 17
click at [341, 151] on input "* Phone Number" at bounding box center [364, 148] width 189 height 17
click at [503, 153] on input "First Name" at bounding box center [574, 148] width 189 height 17
type input "Jennifer"
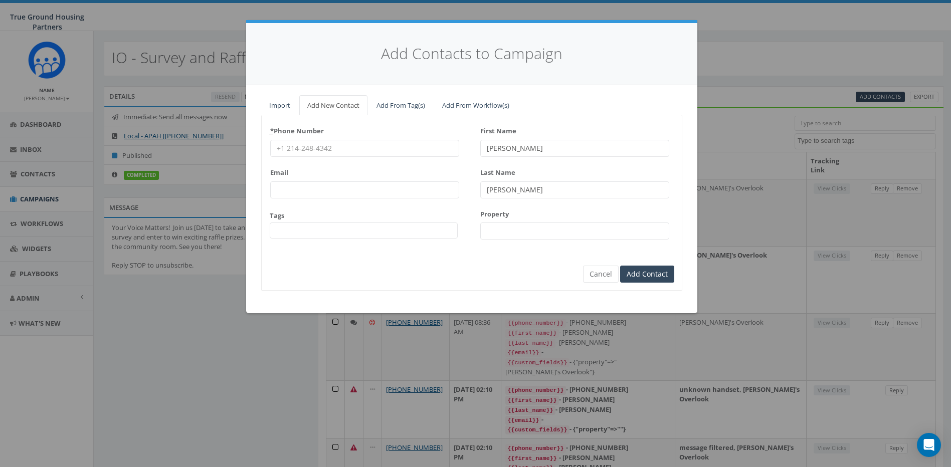
type input "Chandler"
click at [505, 225] on input "Property" at bounding box center [574, 230] width 189 height 17
type input "[PERSON_NAME]'s Overlook"
type input "17039736559"
type input "83bethybaby@gmail.com"
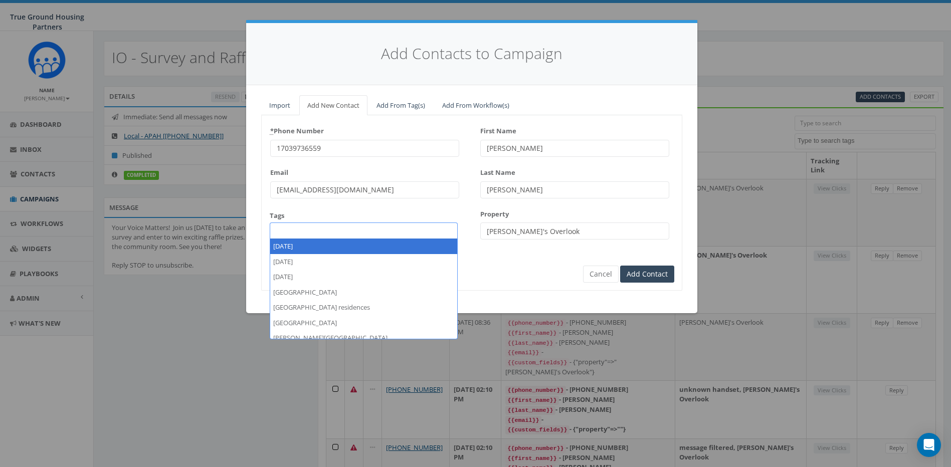
type input "[PERSON_NAME]"
click at [341, 151] on input "17039736559" at bounding box center [364, 148] width 189 height 17
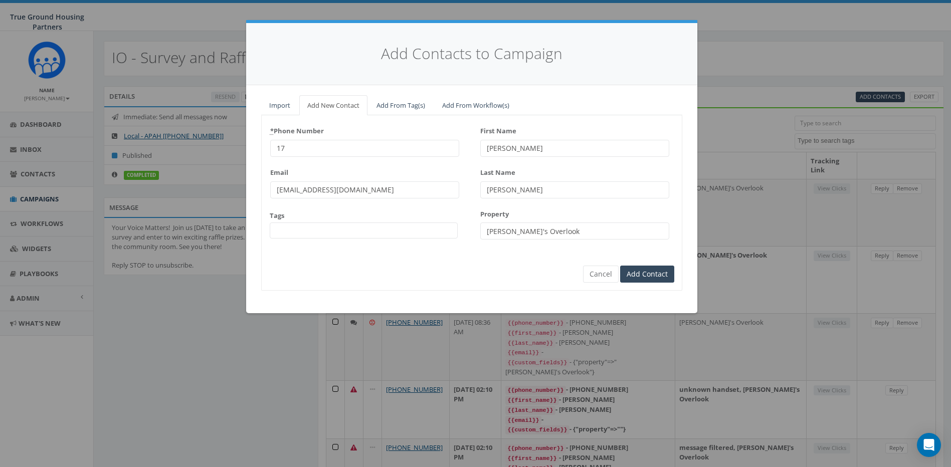
type input "1"
click at [367, 194] on input "83bethybaby@gmail.com" at bounding box center [364, 189] width 189 height 17
type input "8"
type input "jchandler65@yahoo.com"
click at [338, 150] on input "* Phone Number" at bounding box center [364, 148] width 189 height 17
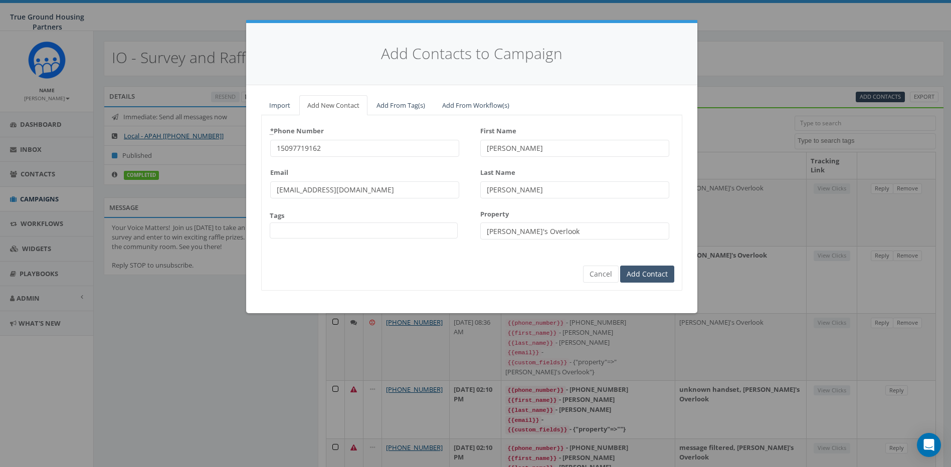
type input "15097719162"
click at [654, 273] on input "Add Contact" at bounding box center [647, 274] width 54 height 17
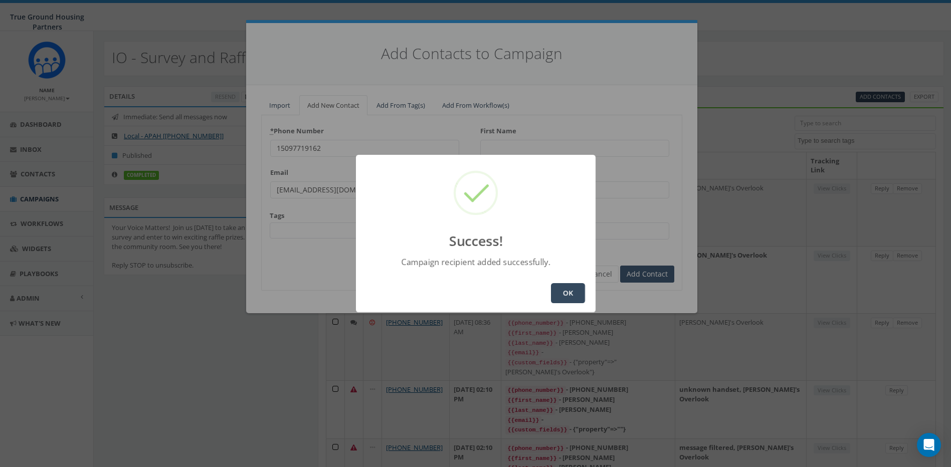
type input "[PERSON_NAME]"
click at [572, 291] on button "OK" at bounding box center [568, 293] width 34 height 20
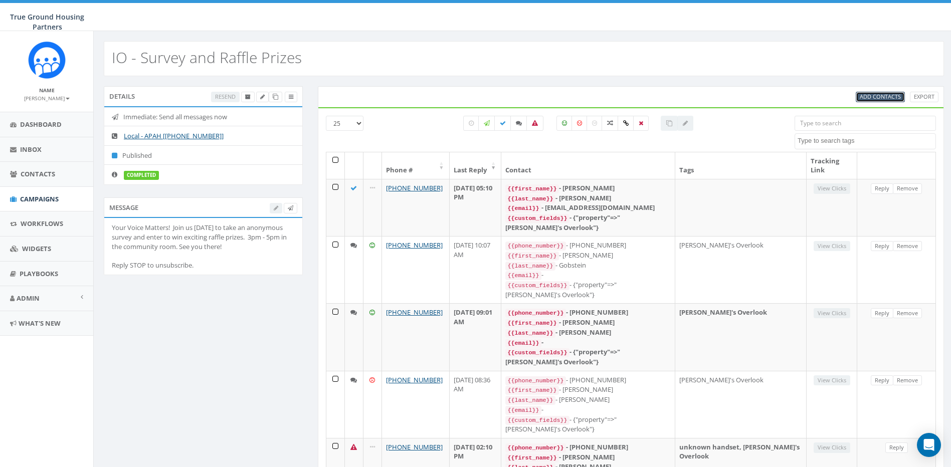
click at [869, 93] on span "Add Contacts" at bounding box center [879, 97] width 41 height 8
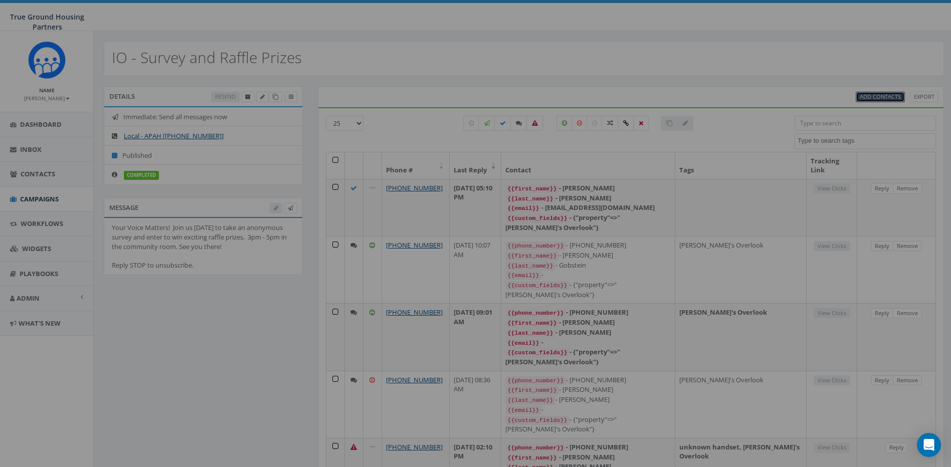
select select
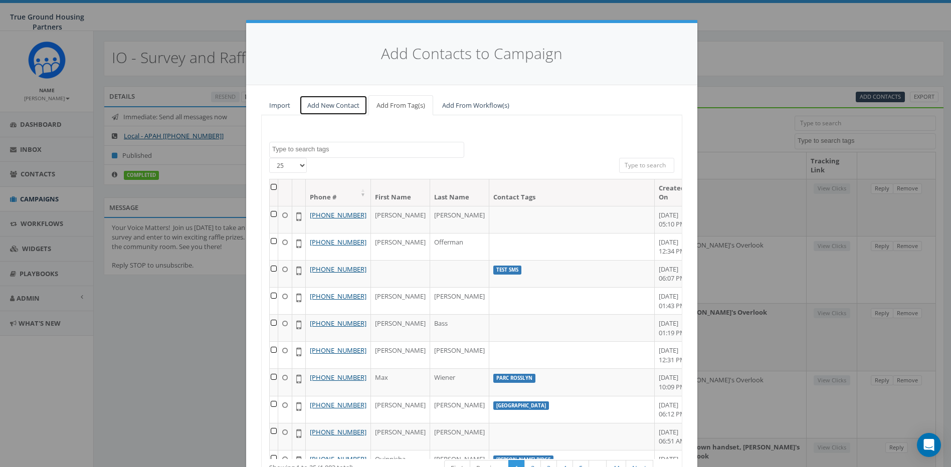
click at [332, 101] on link "Add New Contact" at bounding box center [333, 105] width 68 height 21
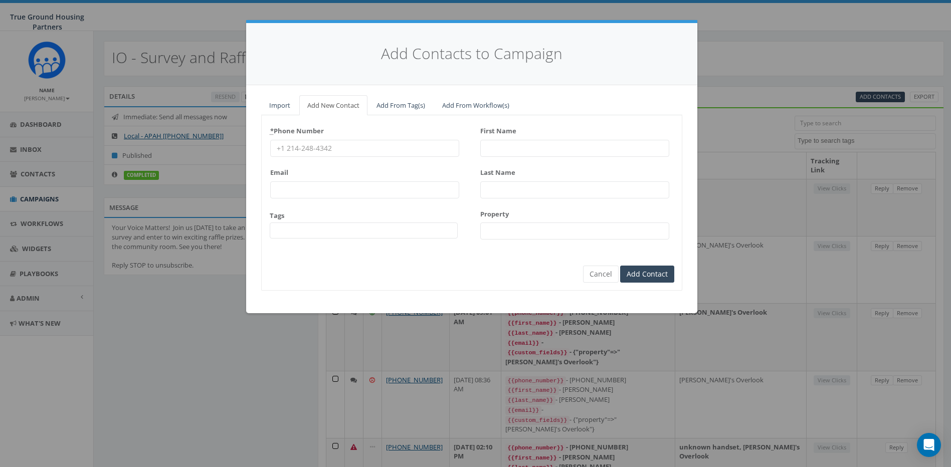
click at [511, 152] on input "First Name" at bounding box center [574, 148] width 189 height 17
type input "Kieu-Ahn"
click at [499, 188] on input "Last Name" at bounding box center [574, 189] width 189 height 17
type input "[PERSON_NAME]"
click at [504, 231] on input "Property" at bounding box center [574, 230] width 189 height 17
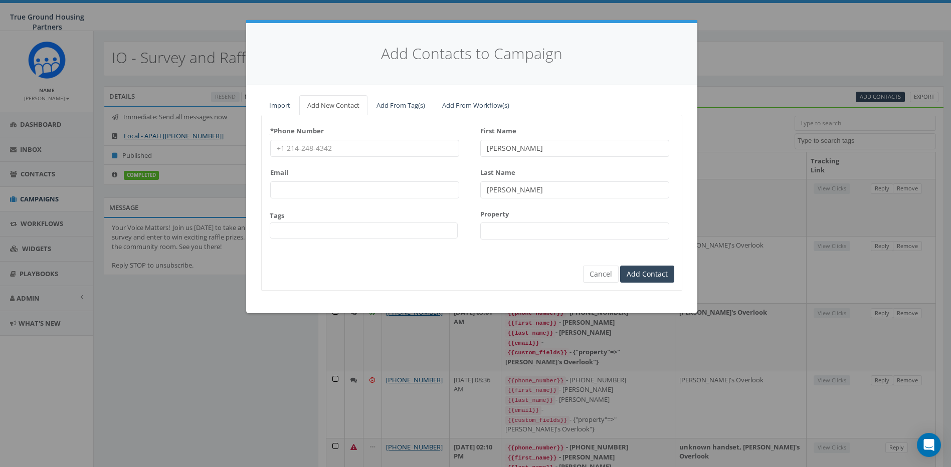
type input "[PERSON_NAME]'s Overlook"
type input "15097719162"
type input "jchandler65@yahoo.com"
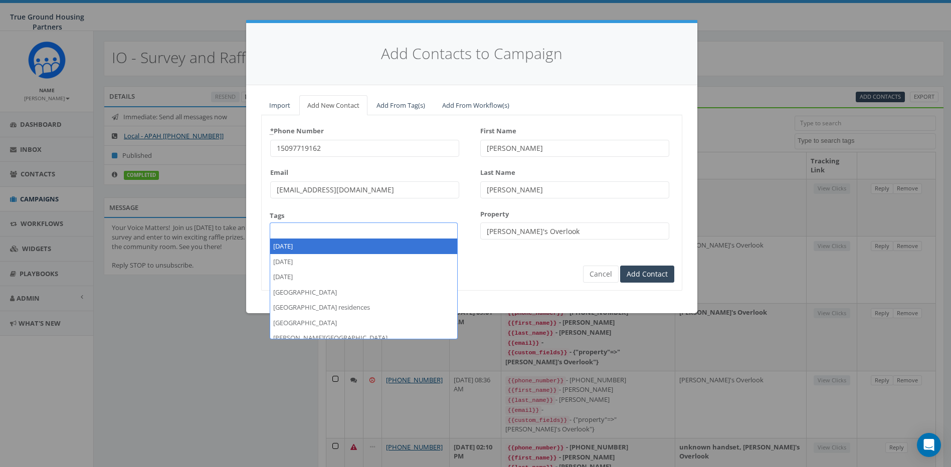
type input "[PERSON_NAME]"
click at [371, 193] on input "jchandler65@yahoo.com" at bounding box center [364, 189] width 189 height 17
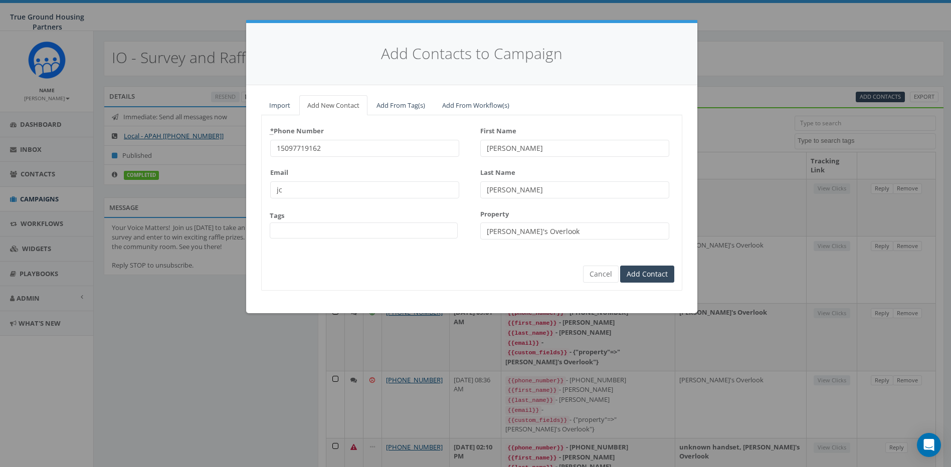
type input "j"
type input "kieutam@cox.net"
click at [347, 145] on input "15097719162" at bounding box center [364, 148] width 189 height 17
type input "1"
type input "17032160205"
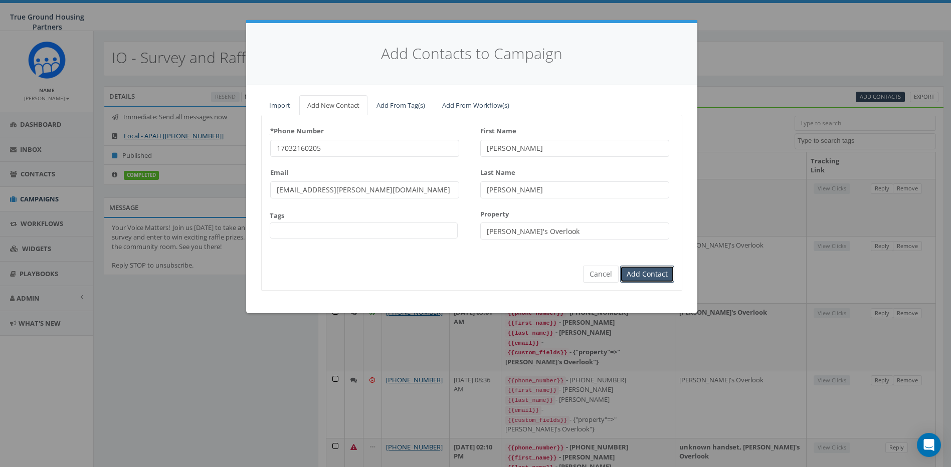
click at [637, 270] on input "Add Contact" at bounding box center [647, 274] width 54 height 17
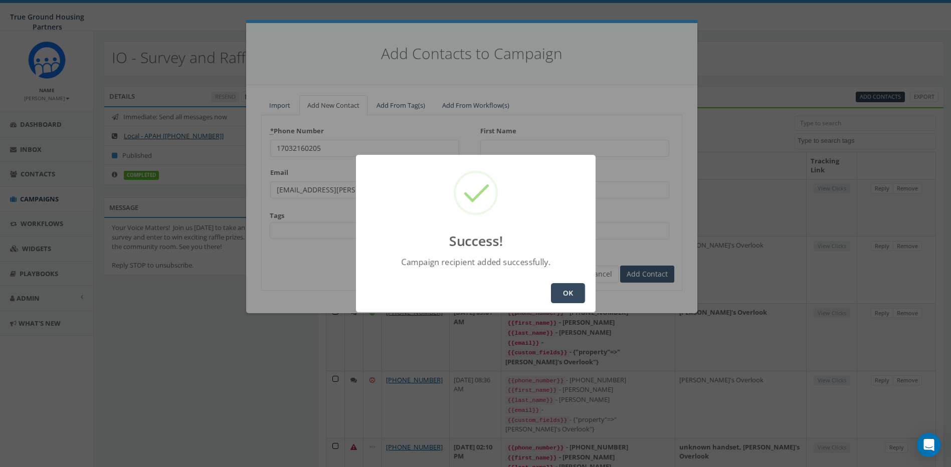
type input "[PERSON_NAME]"
click at [572, 293] on button "OK" at bounding box center [568, 293] width 34 height 20
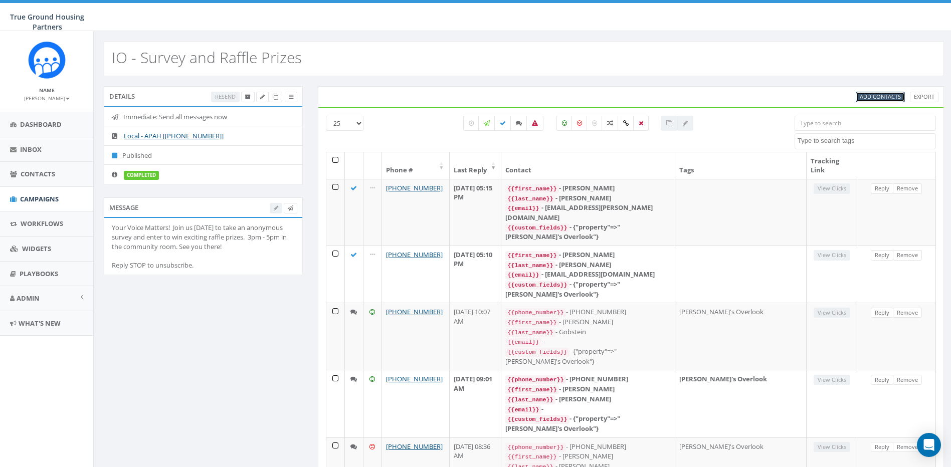
click at [881, 94] on span "Add Contacts" at bounding box center [879, 97] width 41 height 8
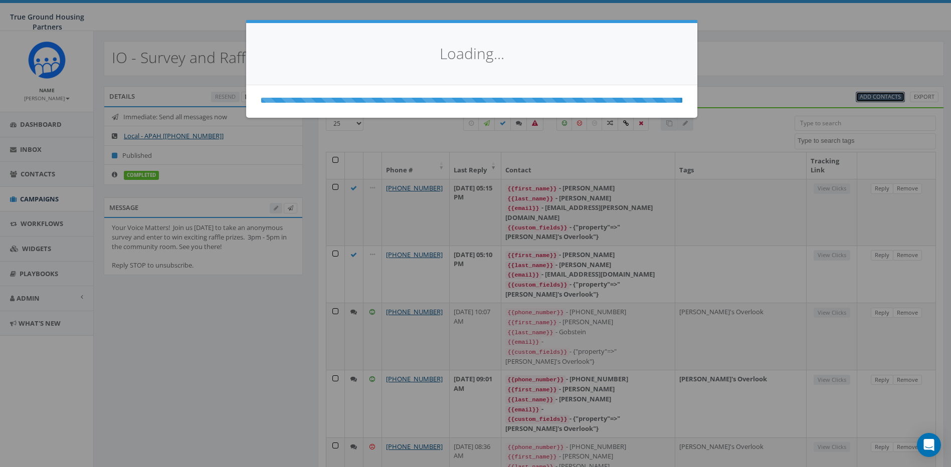
select select
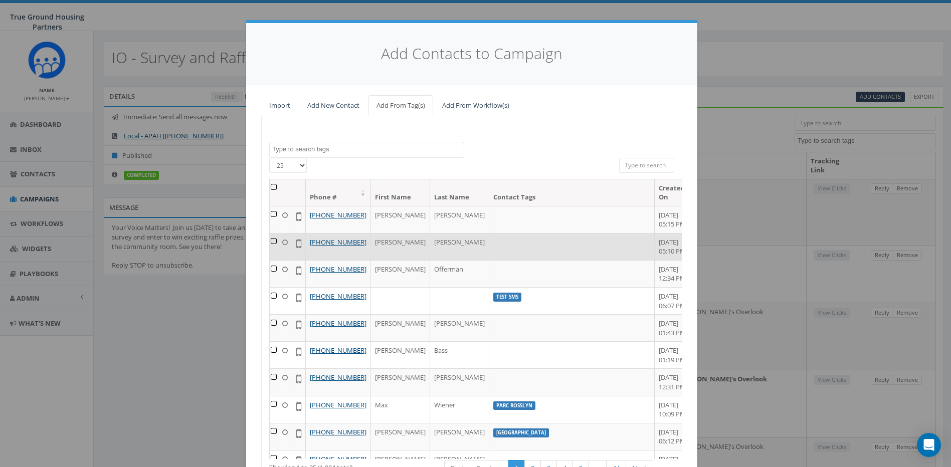
click at [274, 233] on td at bounding box center [274, 246] width 9 height 27
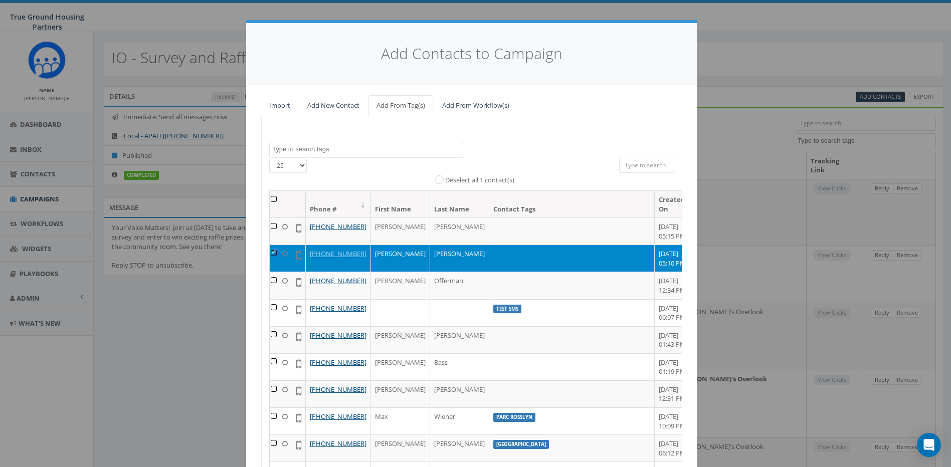
click at [430, 245] on td "[PERSON_NAME]" at bounding box center [400, 258] width 59 height 27
click at [741, 103] on div "Add Contacts to Campaign Import Add New Contact Add From Tag(s) Add From Workfl…" at bounding box center [475, 233] width 951 height 467
click at [739, 119] on div "Add Contacts to Campaign Import Add New Contact Add From Tag(s) Add From Workfl…" at bounding box center [475, 233] width 951 height 467
click at [774, 56] on div "Add Contacts to Campaign Import Add New Contact Add From Tag(s) Add From Workfl…" at bounding box center [475, 233] width 951 height 467
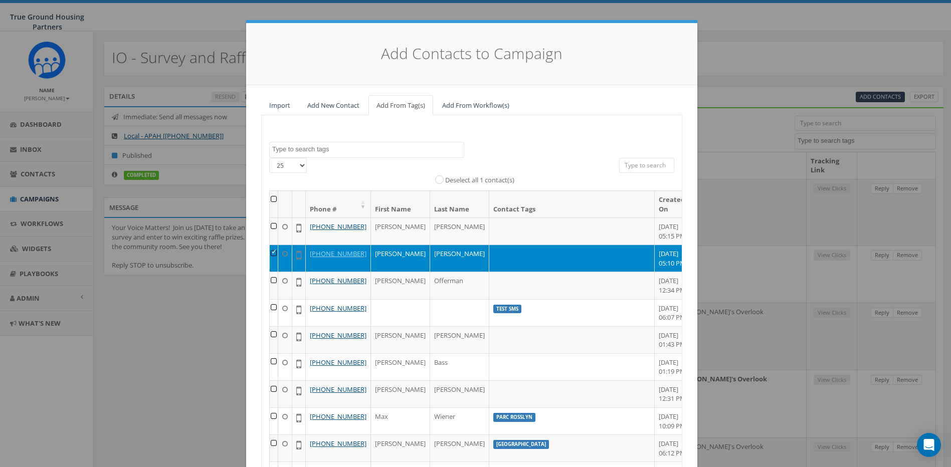
click at [148, 322] on div "Add Contacts to Campaign Import Add New Contact Add From Tag(s) Add From Workfl…" at bounding box center [475, 233] width 951 height 467
click at [333, 103] on link "Add New Contact" at bounding box center [333, 105] width 68 height 21
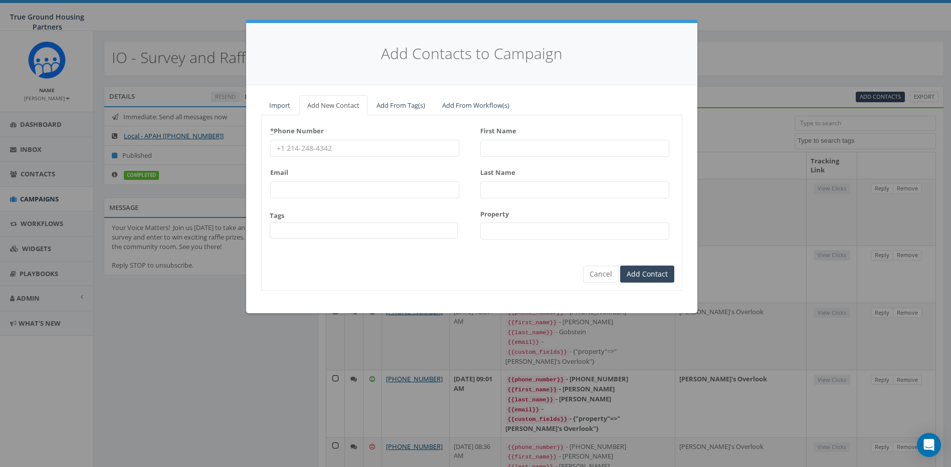
click at [336, 148] on input "* Phone Number" at bounding box center [364, 148] width 189 height 17
click at [196, 319] on div "Add Contacts to Campaign Import Add New Contact Add From Tag(s) Add From Workfl…" at bounding box center [475, 233] width 951 height 467
click at [845, 47] on div "Add Contacts to Campaign Import Add New Contact Add From Tag(s) Add From Workfl…" at bounding box center [475, 233] width 951 height 467
drag, startPoint x: 834, startPoint y: 57, endPoint x: 845, endPoint y: 47, distance: 14.9
click at [845, 47] on div "Add Contacts to Campaign Import Add New Contact Add From Tag(s) Add From Workfl…" at bounding box center [475, 233] width 951 height 467
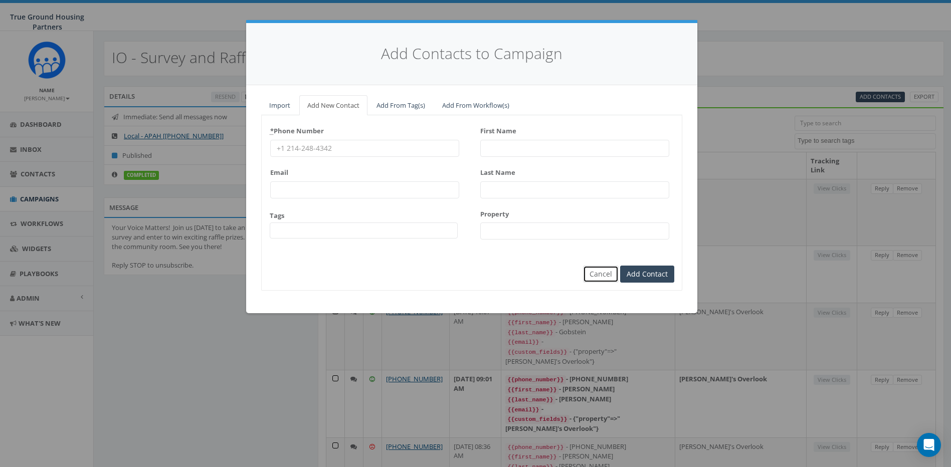
click at [599, 277] on button "Cancel" at bounding box center [601, 274] width 36 height 17
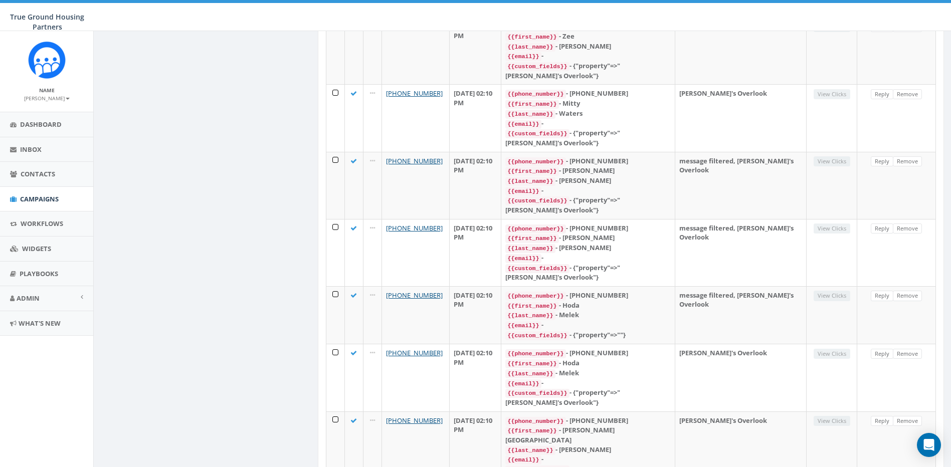
scroll to position [934, 0]
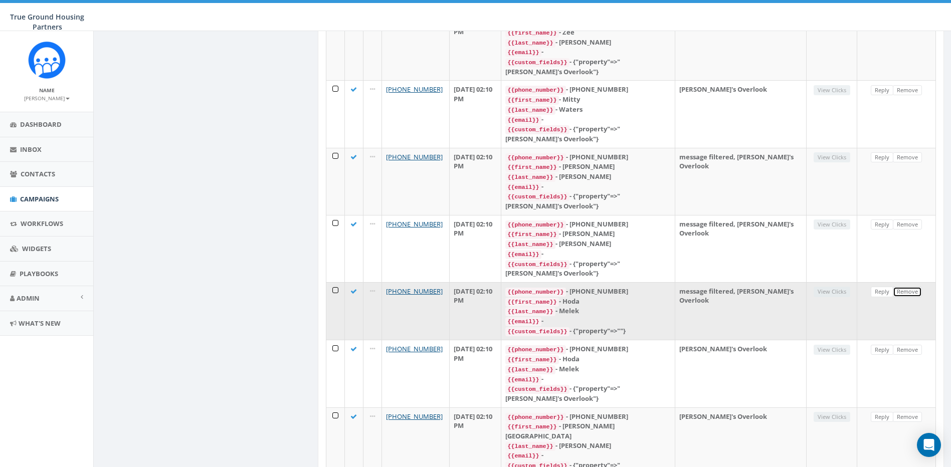
click at [907, 287] on link "Remove" at bounding box center [906, 292] width 29 height 11
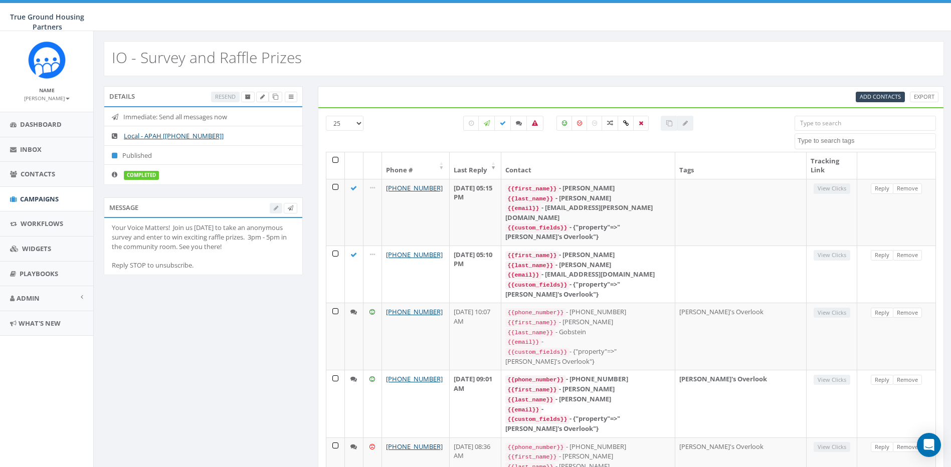
click at [357, 121] on select "25 50 100" at bounding box center [345, 123] width 38 height 15
select select "50"
click at [326, 116] on select "25 50 100" at bounding box center [345, 123] width 38 height 15
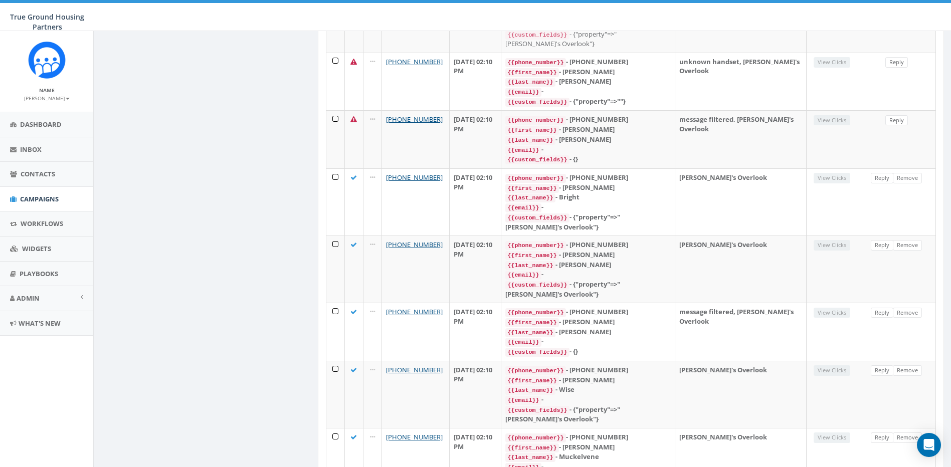
scroll to position [450, 0]
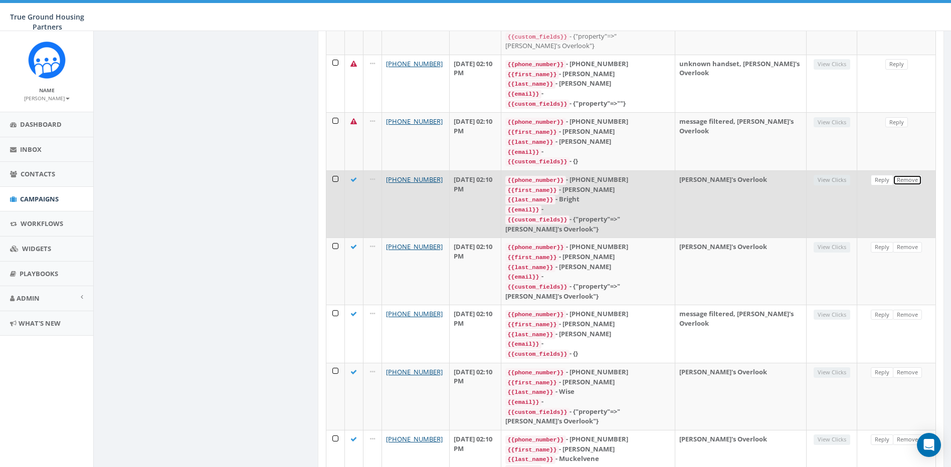
click at [904, 175] on link "Remove" at bounding box center [906, 180] width 29 height 11
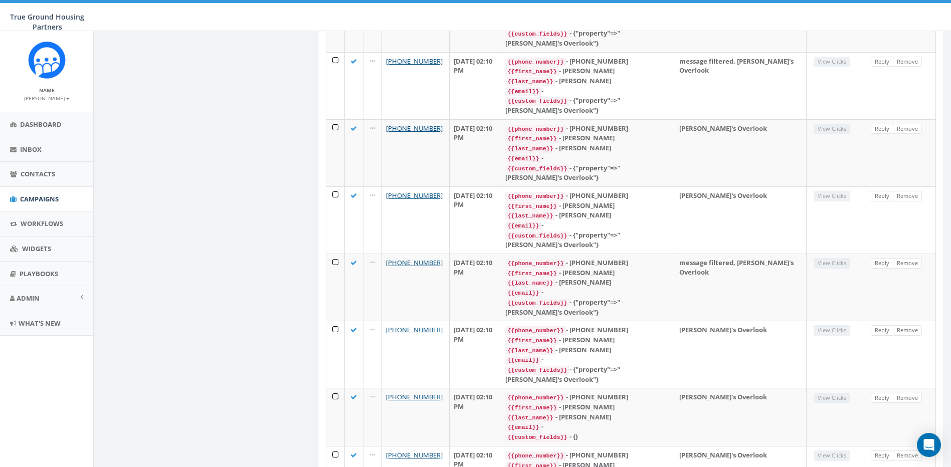
scroll to position [1255, 0]
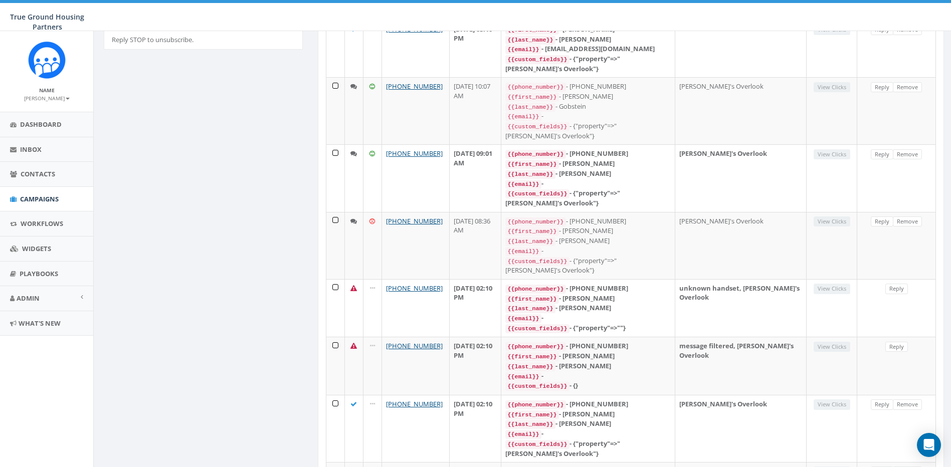
scroll to position [0, 0]
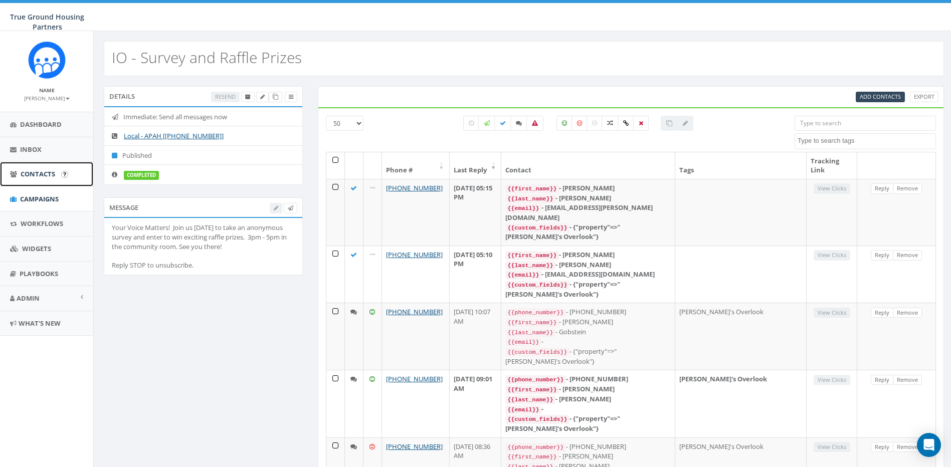
click at [21, 172] on span "Contacts" at bounding box center [38, 173] width 35 height 9
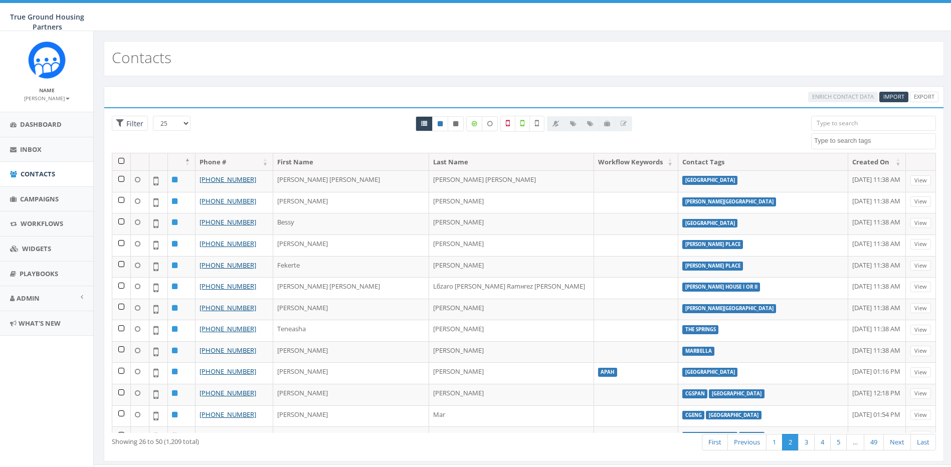
select select
click at [895, 144] on textarea "Search" at bounding box center [874, 140] width 121 height 9
type textarea "ild"
select select "Ilda's Overlook"
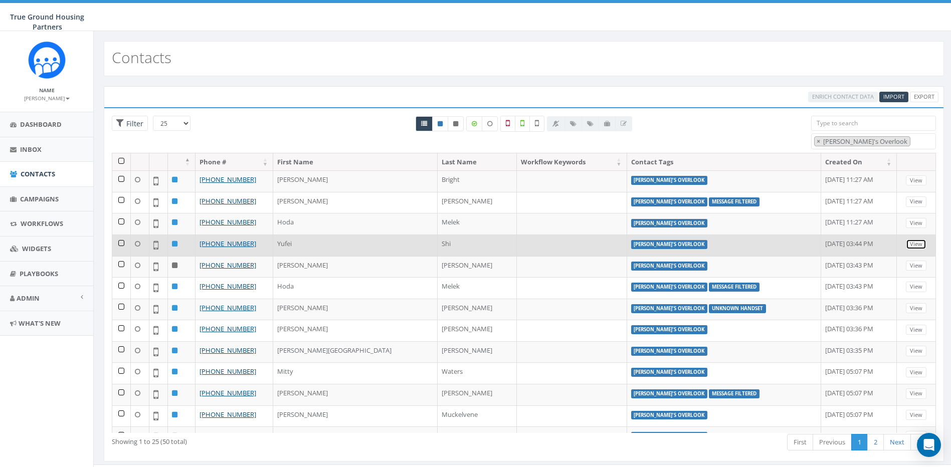
click at [907, 243] on link "View" at bounding box center [916, 244] width 21 height 11
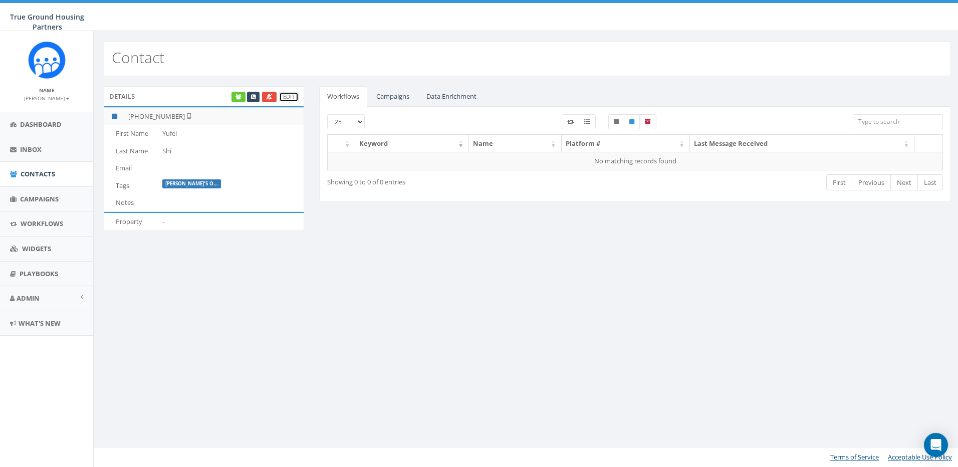
click at [290, 95] on link "Edit" at bounding box center [289, 97] width 20 height 11
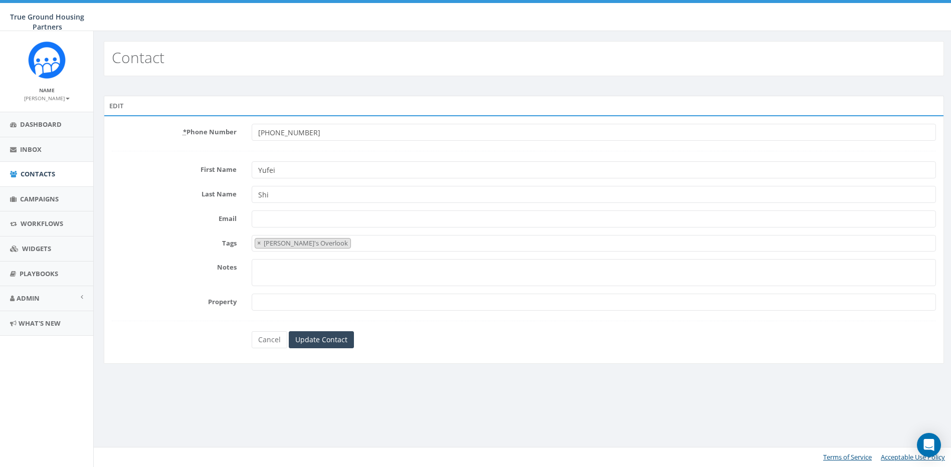
select select "[PERSON_NAME]'s Overlook"
click at [275, 339] on link "Cancel" at bounding box center [271, 339] width 36 height 17
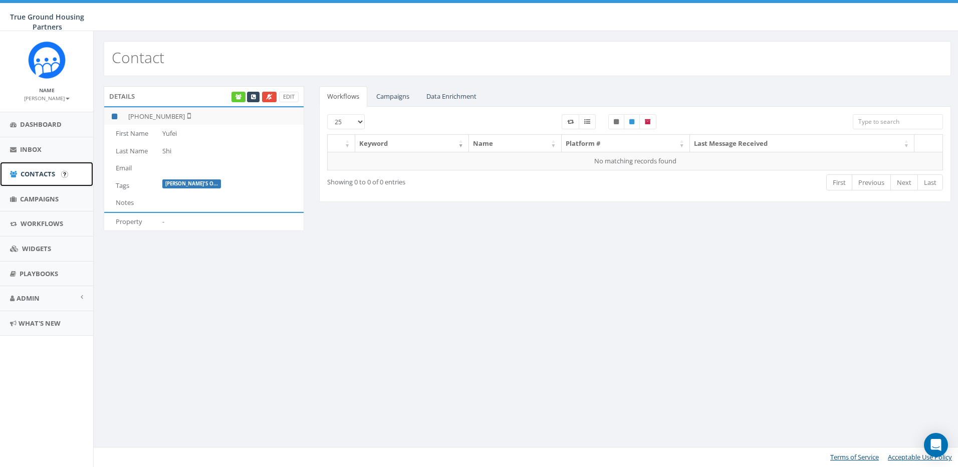
click at [42, 172] on span "Contacts" at bounding box center [38, 173] width 35 height 9
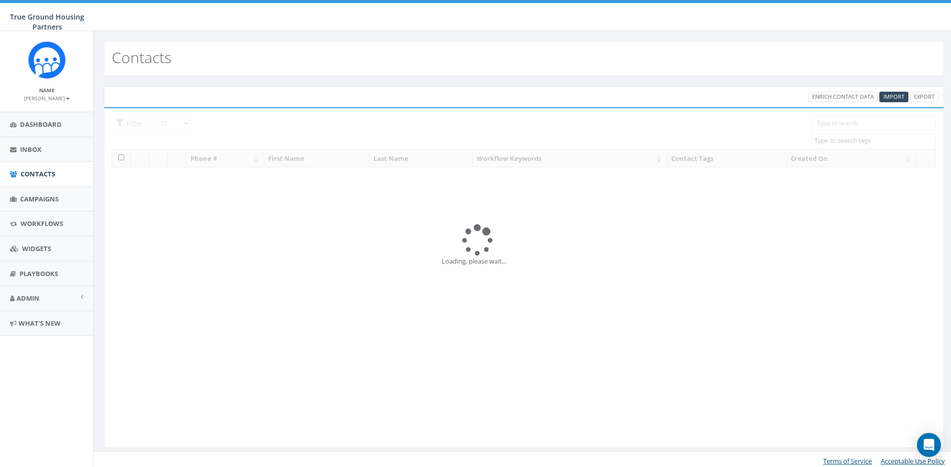
select select
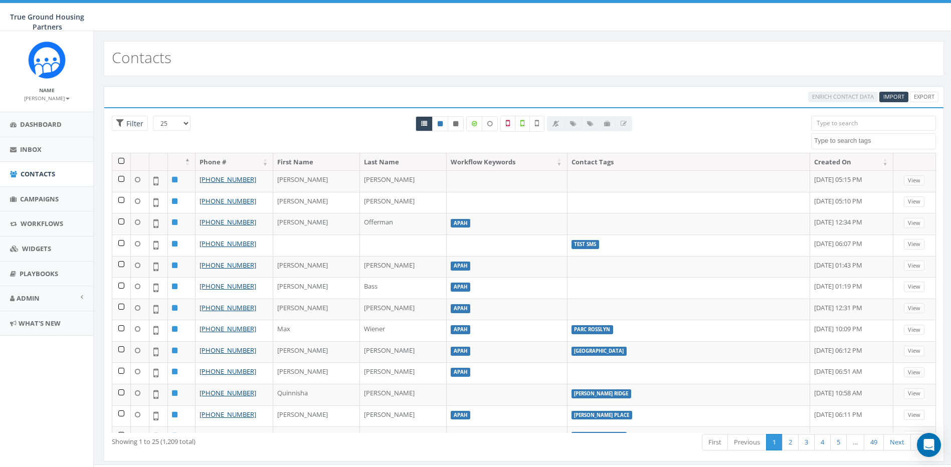
click at [830, 143] on textarea "Search" at bounding box center [874, 140] width 121 height 9
type textarea "ild"
select select "[PERSON_NAME]'s Overlook"
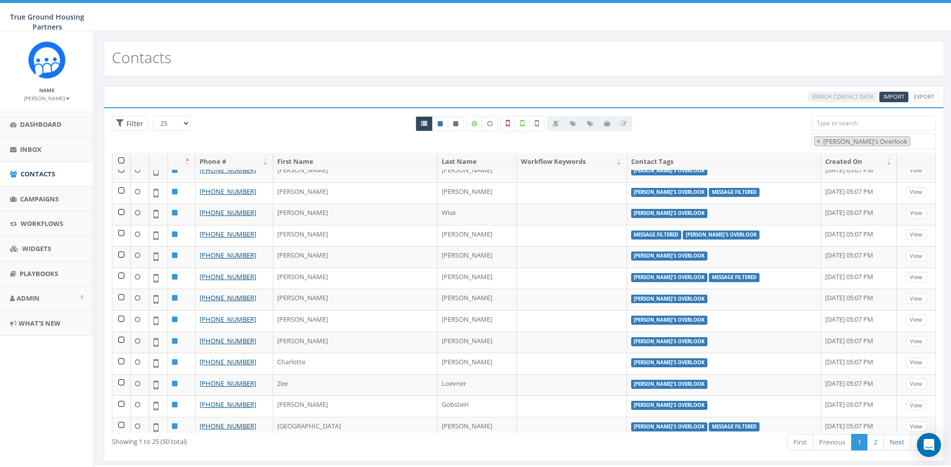
scroll to position [274, 0]
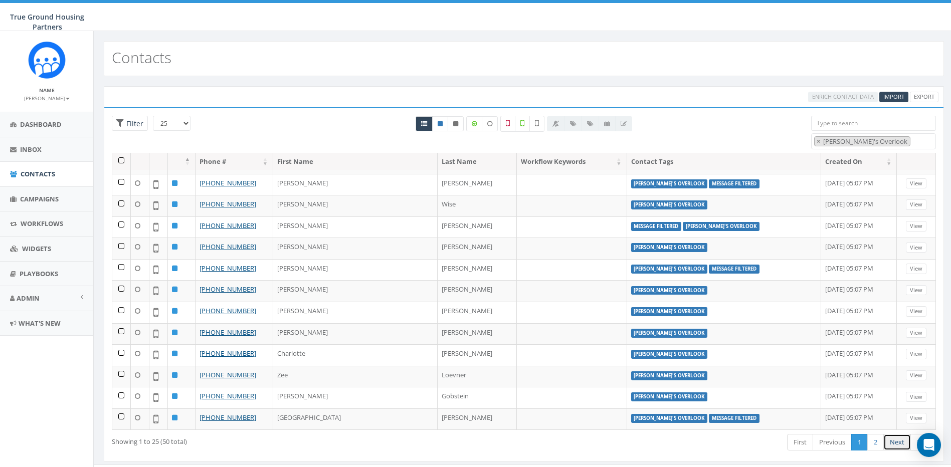
click at [899, 440] on link "Next" at bounding box center [897, 442] width 28 height 17
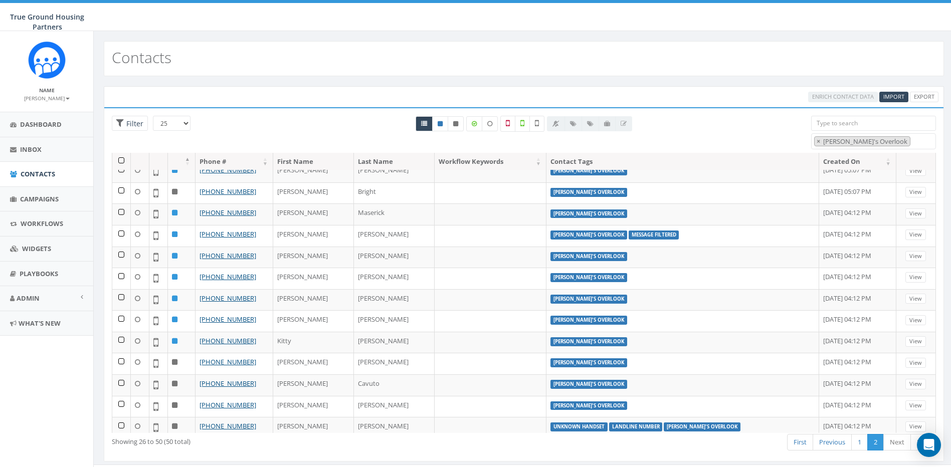
scroll to position [0, 0]
